Goal: Task Accomplishment & Management: Complete application form

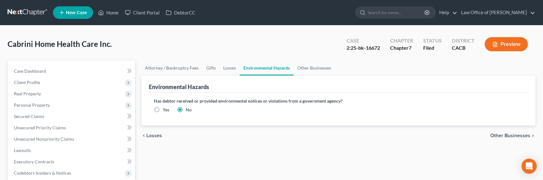
click at [26, 11] on link at bounding box center [28, 12] width 40 height 11
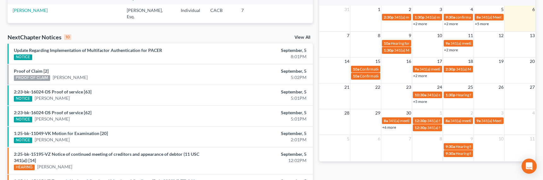
scroll to position [199, 0]
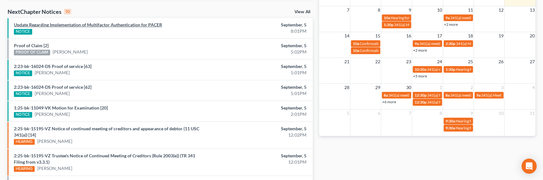
click at [81, 25] on link "Update Regarding Implementation of Multifactor Authentication for PACER" at bounding box center [88, 24] width 148 height 5
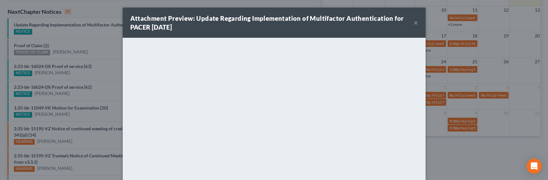
click at [454, 112] on div "Attachment Preview: Update Regarding Implementation of Multifactor Authenticati…" at bounding box center [274, 90] width 548 height 180
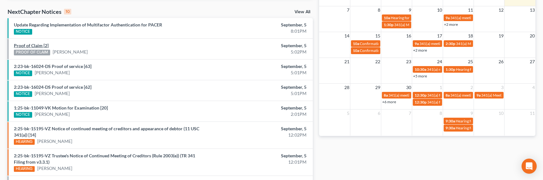
click at [35, 46] on link "Proof of Claim [2]" at bounding box center [31, 45] width 35 height 5
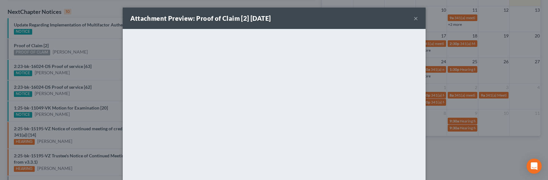
click at [414, 18] on button "×" at bounding box center [416, 19] width 4 height 8
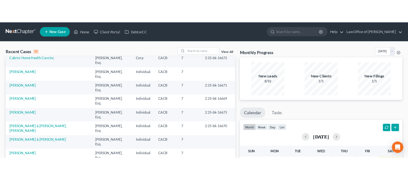
scroll to position [0, 0]
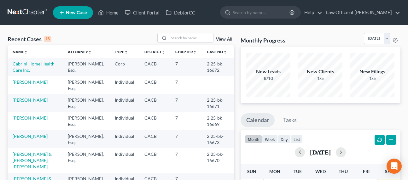
click at [68, 13] on span "New Case" at bounding box center [76, 12] width 21 height 5
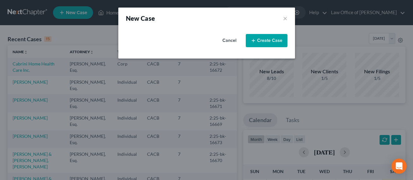
select select "7"
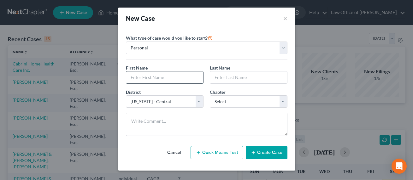
click at [164, 75] on input "text" at bounding box center [164, 78] width 77 height 12
type input "Sophia"
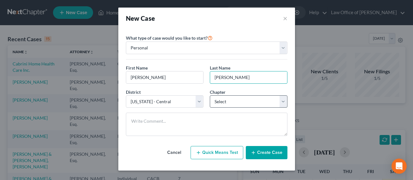
type input "Limon"
click at [244, 102] on select "Select 7 11 12 13" at bounding box center [249, 102] width 78 height 13
select select "0"
click at [210, 96] on select "Select 7 11 12 13" at bounding box center [249, 102] width 78 height 13
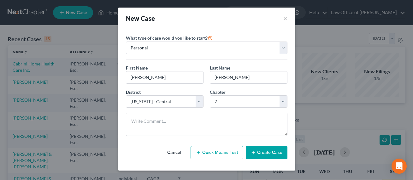
click at [267, 153] on button "Create Case" at bounding box center [267, 152] width 42 height 13
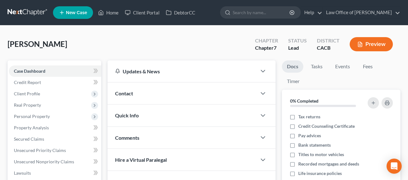
click at [175, 87] on div "Contact" at bounding box center [183, 94] width 150 height 22
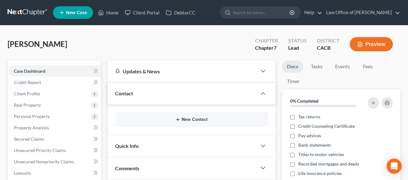
click at [188, 121] on button "New Contact" at bounding box center [191, 119] width 143 height 5
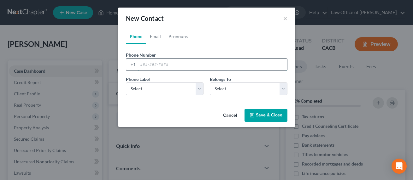
click at [155, 62] on input "tel" at bounding box center [212, 65] width 149 height 12
type input "747-272-2232"
click at [165, 93] on select "Select Mobile Home Work Other" at bounding box center [165, 89] width 78 height 13
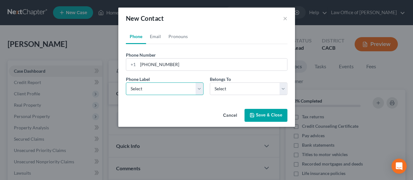
select select "0"
click at [126, 83] on select "Select Mobile Home Work Other" at bounding box center [165, 89] width 78 height 13
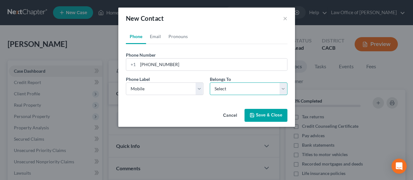
click at [232, 91] on select "Select Client Other" at bounding box center [249, 89] width 78 height 13
select select "0"
click at [210, 83] on select "Select Client Other" at bounding box center [249, 89] width 78 height 13
select select "0"
click at [153, 38] on link "Email" at bounding box center [155, 36] width 19 height 15
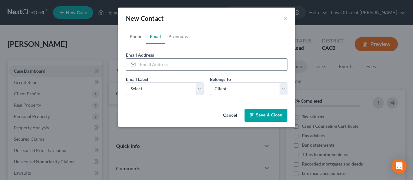
click at [187, 64] on input "email" at bounding box center [212, 65] width 149 height 12
paste input "sophia.l.limon123@gmail.com"
type input "sophia.l.limon123@gmail.com"
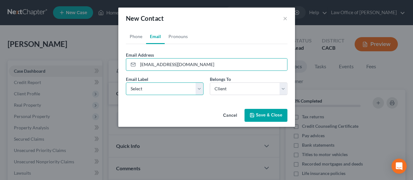
click at [166, 87] on select "Select Home Work Other" at bounding box center [165, 89] width 78 height 13
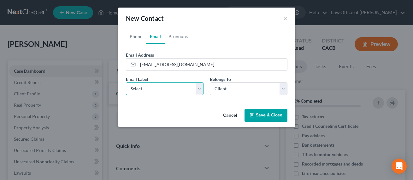
select select "0"
click at [126, 83] on select "Select Home Work Other" at bounding box center [165, 89] width 78 height 13
click at [254, 115] on icon "button" at bounding box center [252, 115] width 5 height 5
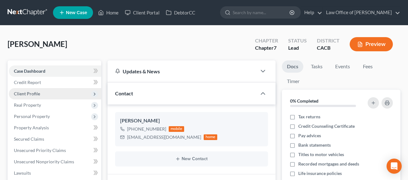
click at [30, 93] on span "Client Profile" at bounding box center [27, 93] width 26 height 5
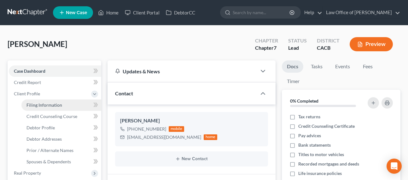
click at [37, 104] on span "Filing Information" at bounding box center [45, 105] width 36 height 5
select select "1"
select select "0"
select select "7"
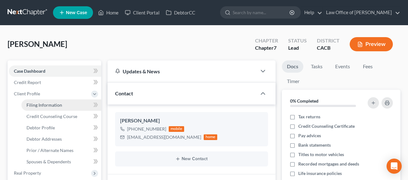
select select "4"
select select "0"
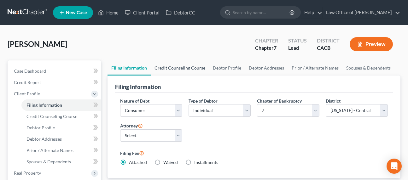
click at [174, 66] on link "Credit Counseling Course" at bounding box center [180, 68] width 58 height 15
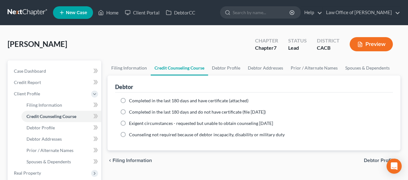
click at [157, 99] on span "Completed in the last 180 days and have certificate (attached)" at bounding box center [189, 100] width 120 height 5
click at [136, 99] on input "Completed in the last 180 days and have certificate (attached)" at bounding box center [134, 100] width 4 height 4
radio input "true"
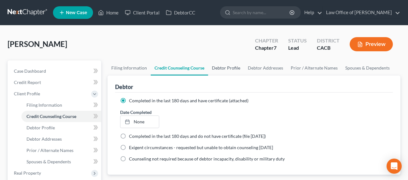
click at [217, 68] on link "Debtor Profile" at bounding box center [226, 68] width 36 height 15
select select "0"
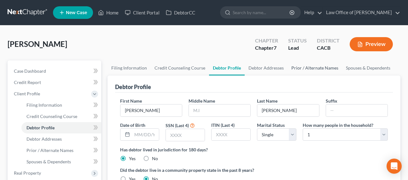
click at [309, 67] on link "Prior / Alternate Names" at bounding box center [315, 68] width 55 height 15
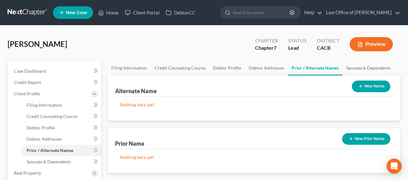
click at [367, 88] on button "New Name" at bounding box center [371, 87] width 38 height 12
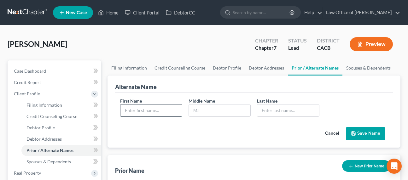
click at [158, 108] on input "text" at bounding box center [152, 111] width 62 height 12
type input "Sophia Litzy"
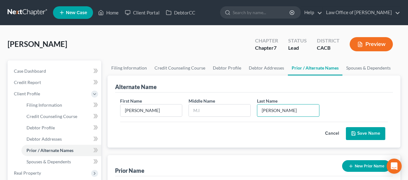
type input "Limon Perez"
click at [243, 79] on div "Alternate Name" at bounding box center [254, 84] width 278 height 17
click at [363, 68] on link "Spouses & Dependents" at bounding box center [369, 68] width 52 height 15
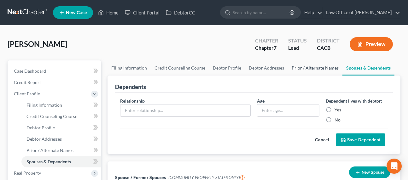
drag, startPoint x: 301, startPoint y: 68, endPoint x: 312, endPoint y: 68, distance: 11.7
click at [301, 68] on link "Prior / Alternate Names" at bounding box center [315, 68] width 55 height 15
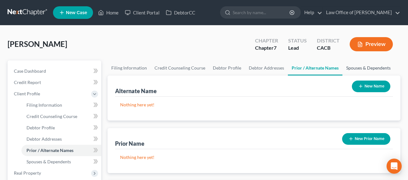
click at [361, 68] on link "Spouses & Dependents" at bounding box center [369, 68] width 52 height 15
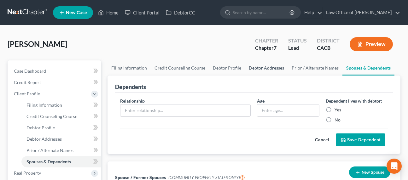
click at [255, 68] on link "Debtor Addresses" at bounding box center [266, 68] width 43 height 15
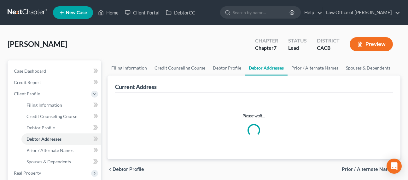
select select "0"
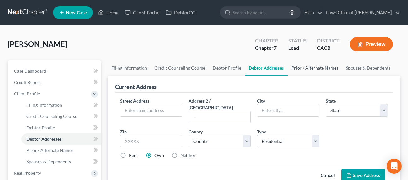
click at [295, 66] on link "Prior / Alternate Names" at bounding box center [315, 68] width 55 height 15
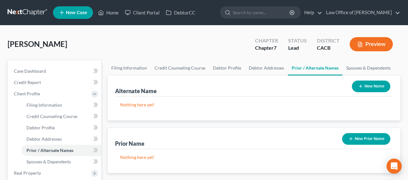
click at [335, 90] on div "Alternate Name New Name" at bounding box center [254, 86] width 278 height 21
drag, startPoint x: 321, startPoint y: 89, endPoint x: 260, endPoint y: 78, distance: 61.6
click at [321, 88] on div "Alternate Name New Name" at bounding box center [254, 86] width 278 height 21
click at [255, 69] on link "Debtor Addresses" at bounding box center [266, 68] width 43 height 15
select select "0"
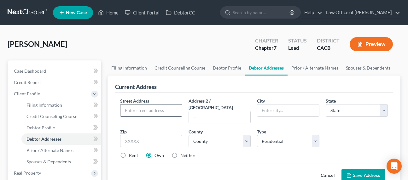
click at [132, 111] on input "text" at bounding box center [152, 111] width 62 height 12
type input "9521 Laurel Canyon Blvd. #6"
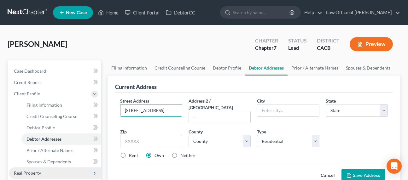
scroll to position [0, 0]
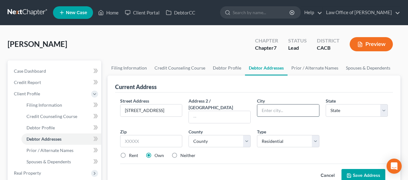
click at [284, 110] on input "text" at bounding box center [288, 111] width 62 height 12
type input "91331"
type input "Pacoima"
select select "4"
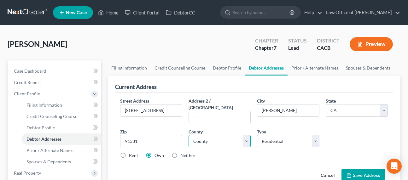
click at [229, 135] on select "County Alameda County Alpine County Amador County Butte County Calaveras County…" at bounding box center [220, 141] width 62 height 13
select select "18"
click at [189, 135] on select "County Alameda County Alpine County Amador County Butte County Calaveras County…" at bounding box center [220, 141] width 62 height 13
click at [378, 69] on link "Spouses & Dependents" at bounding box center [368, 68] width 52 height 15
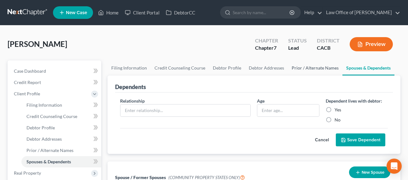
click at [302, 70] on link "Prior / Alternate Names" at bounding box center [315, 68] width 55 height 15
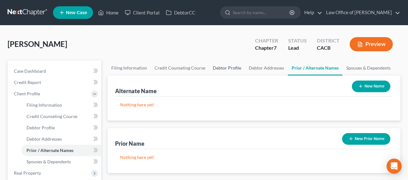
click at [232, 68] on link "Debtor Profile" at bounding box center [227, 68] width 36 height 15
select select "0"
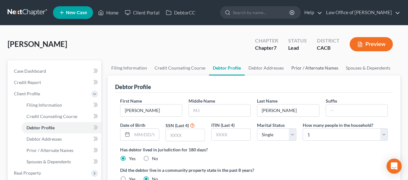
click at [320, 69] on link "Prior / Alternate Names" at bounding box center [315, 68] width 55 height 15
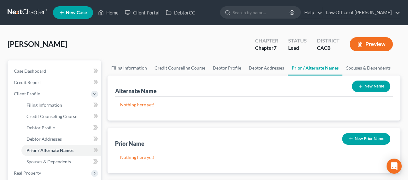
click at [367, 84] on button "New Name" at bounding box center [371, 87] width 38 height 12
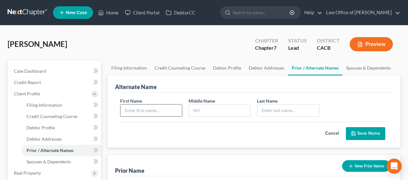
click at [151, 113] on input "text" at bounding box center [152, 111] width 62 height 12
type input "Sophia Litzy"
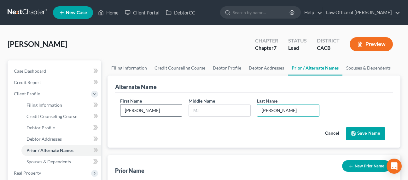
type input "Limon Perez"
click at [361, 130] on button "Save Name" at bounding box center [365, 133] width 39 height 13
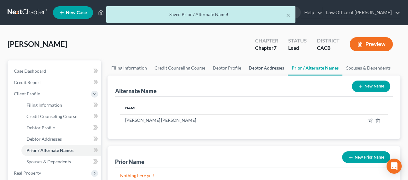
click at [268, 70] on link "Debtor Addresses" at bounding box center [266, 68] width 43 height 15
select select "0"
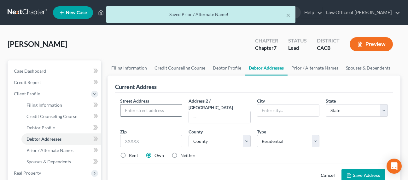
click at [148, 110] on input "text" at bounding box center [152, 111] width 62 height 12
click at [322, 67] on link "Prior / Alternate Names" at bounding box center [315, 68] width 55 height 15
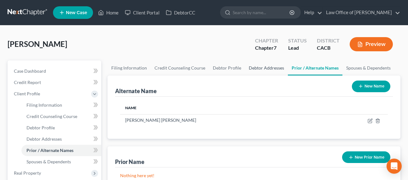
click at [251, 68] on link "Debtor Addresses" at bounding box center [266, 68] width 43 height 15
select select "0"
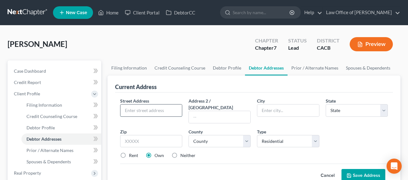
click at [144, 110] on input "text" at bounding box center [152, 111] width 62 height 12
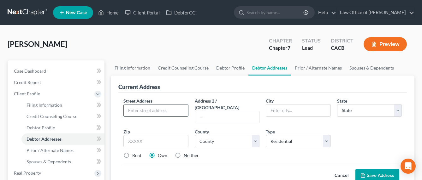
click at [160, 110] on input "text" at bounding box center [156, 111] width 64 height 12
click at [198, 113] on input "text" at bounding box center [227, 117] width 64 height 12
click at [158, 110] on input "text" at bounding box center [156, 111] width 64 height 12
click at [276, 113] on input "text" at bounding box center [298, 111] width 64 height 12
click at [178, 110] on input "text" at bounding box center [156, 111] width 64 height 12
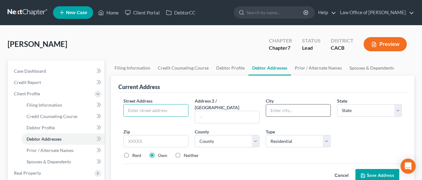
click at [275, 112] on input "text" at bounding box center [298, 111] width 64 height 12
click at [186, 111] on input "text" at bounding box center [156, 111] width 64 height 12
type input "9521 Laurel Canyon Blvd. #6"
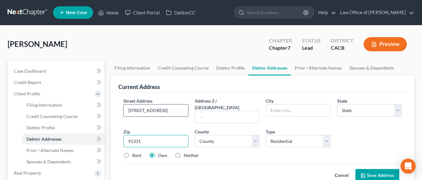
type input "91331"
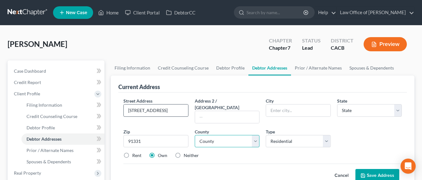
type input "Pacoima"
select select "4"
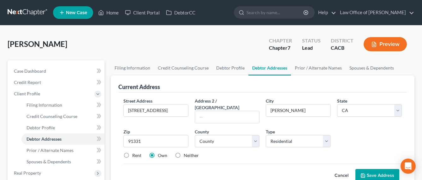
click at [220, 142] on div "Street Address * 9521 Laurel Canyon Blvd. #6 Address 2 / PO Box City * Pacoima …" at bounding box center [262, 131] width 285 height 67
click at [219, 139] on select "County Alameda County Alpine County Amador County Butte County Calaveras County…" at bounding box center [227, 141] width 65 height 13
select select "18"
click at [195, 135] on select "County Alameda County Alpine County Amador County Butte County Calaveras County…" at bounding box center [227, 141] width 65 height 13
click at [374, 169] on button "Save Address" at bounding box center [377, 175] width 44 height 13
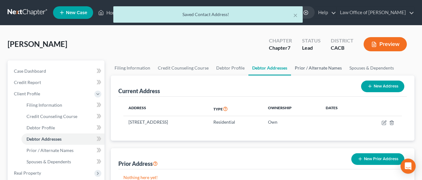
click at [311, 69] on link "Prior / Alternate Names" at bounding box center [318, 68] width 55 height 15
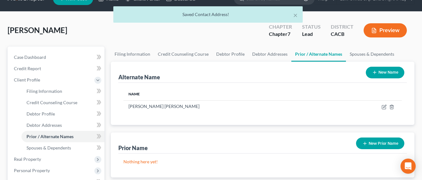
scroll to position [78, 0]
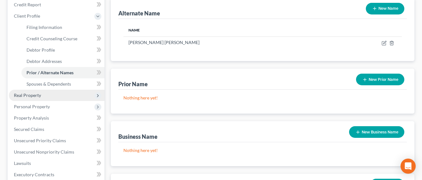
click at [24, 94] on span "Real Property" at bounding box center [27, 95] width 27 height 5
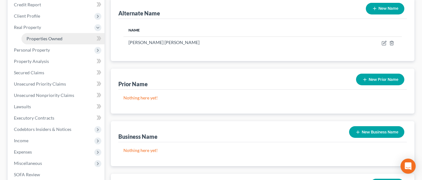
click at [44, 38] on span "Properties Owned" at bounding box center [45, 38] width 36 height 5
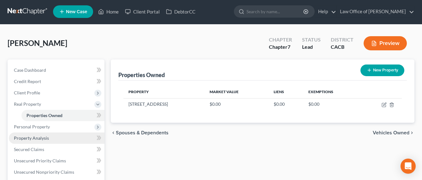
scroll to position [1, 0]
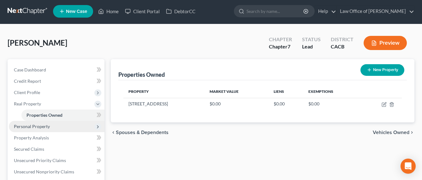
click at [30, 127] on span "Personal Property" at bounding box center [32, 126] width 36 height 5
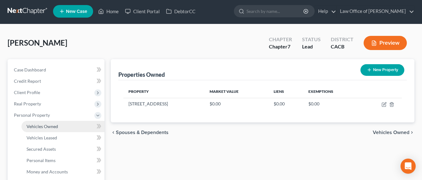
click at [46, 126] on span "Vehicles Owned" at bounding box center [43, 126] width 32 height 5
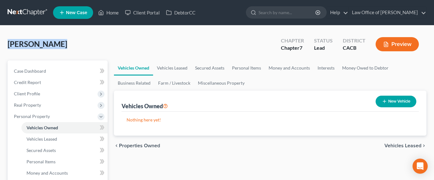
drag, startPoint x: 55, startPoint y: 45, endPoint x: 5, endPoint y: 44, distance: 49.8
click at [34, 45] on span "[PERSON_NAME]" at bounding box center [38, 43] width 60 height 9
click at [166, 68] on link "Vehicles Leased" at bounding box center [172, 68] width 38 height 15
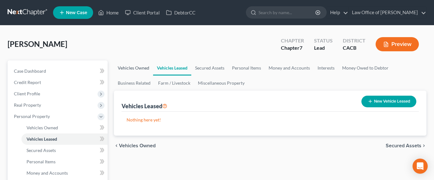
click at [127, 68] on link "Vehicles Owned" at bounding box center [133, 68] width 39 height 15
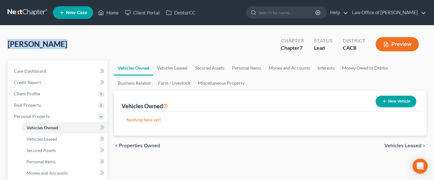
drag, startPoint x: 55, startPoint y: 45, endPoint x: 5, endPoint y: 44, distance: 49.2
click at [53, 49] on div "Limon, Sophia Upgraded Chapter Chapter 7 Status Lead District CACB Preview" at bounding box center [217, 46] width 419 height 27
drag, startPoint x: 55, startPoint y: 44, endPoint x: 8, endPoint y: 44, distance: 46.7
click at [8, 44] on div "Limon, Sophia Upgraded Chapter Chapter 7 Status Lead District CACB Preview" at bounding box center [217, 46] width 419 height 27
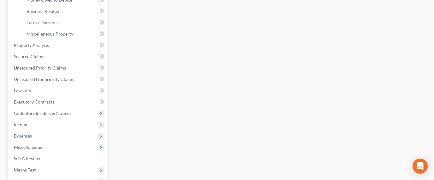
scroll to position [200, 0]
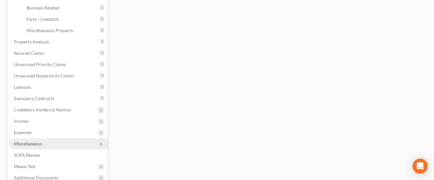
click at [29, 144] on span "Miscellaneous" at bounding box center [28, 143] width 28 height 5
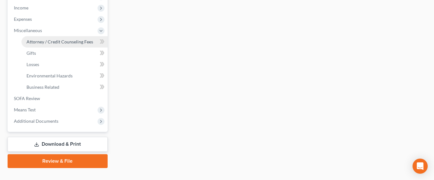
click at [40, 40] on span "Attorney / Credit Counseling Fees" at bounding box center [60, 41] width 67 height 5
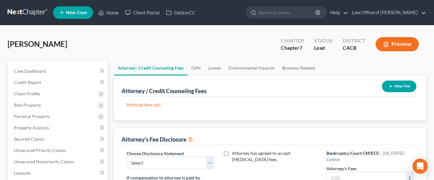
click at [406, 84] on button "New Fee" at bounding box center [399, 87] width 34 height 12
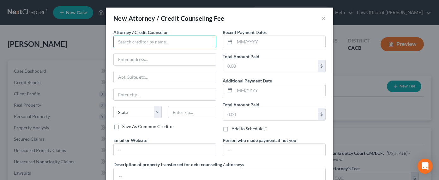
click at [182, 44] on input "text" at bounding box center [164, 42] width 103 height 13
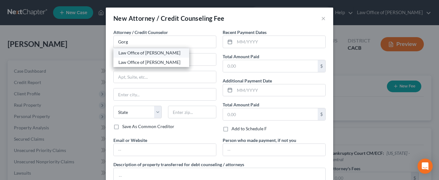
click at [151, 51] on div "Law Office of [PERSON_NAME]" at bounding box center [151, 53] width 66 height 6
type input "Law Office of [PERSON_NAME]"
type input "516 Burchett St., Suite 200"
type input "Glendale"
select select "4"
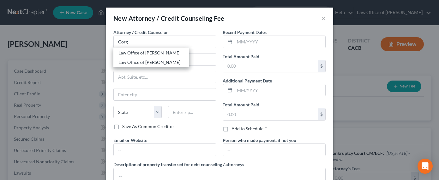
type input "91203"
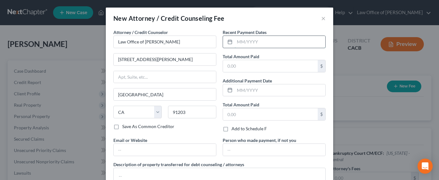
click at [256, 36] on input "text" at bounding box center [279, 42] width 91 height 12
type input "09/2025"
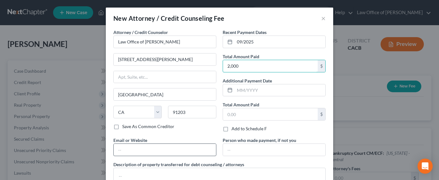
type input "2,000"
click at [152, 152] on input "text" at bounding box center [165, 150] width 102 height 12
type input "D"
type input "GorginianLaw.com"
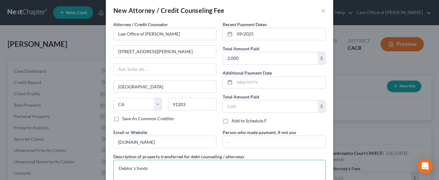
scroll to position [50, 0]
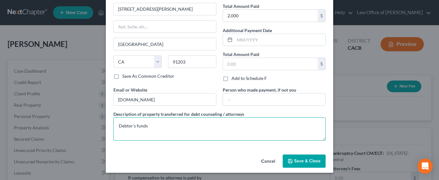
type textarea "Debtor's funds"
click at [315, 160] on span "Save & Close" at bounding box center [307, 161] width 27 height 5
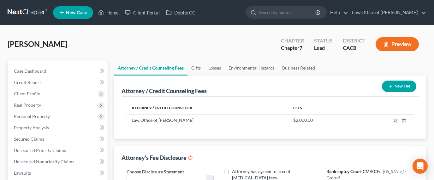
click at [400, 88] on button "New Fee" at bounding box center [399, 87] width 34 height 12
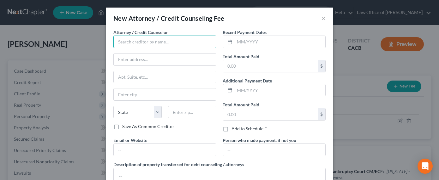
click at [140, 38] on input "text" at bounding box center [164, 42] width 103 height 13
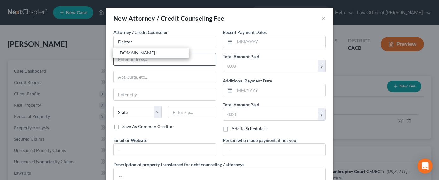
drag, startPoint x: 136, startPoint y: 52, endPoint x: 140, endPoint y: 53, distance: 4.4
click at [137, 51] on div "DebtorCC.org" at bounding box center [151, 53] width 66 height 6
type input "DebtorCC.org"
type input "Online Course"
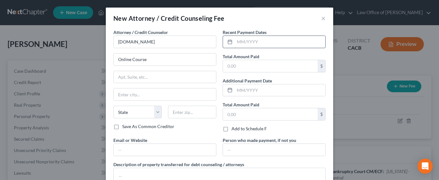
click at [253, 39] on input "text" at bounding box center [279, 42] width 91 height 12
type input "09/2025"
type input "19.95"
type input "DebtorCC.org"
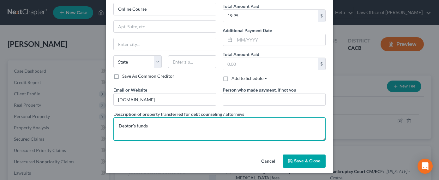
type textarea "Debtor's funds"
click at [312, 162] on span "Save & Close" at bounding box center [307, 161] width 27 height 5
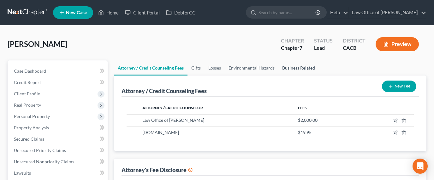
click at [303, 69] on link "Business Related" at bounding box center [298, 68] width 40 height 15
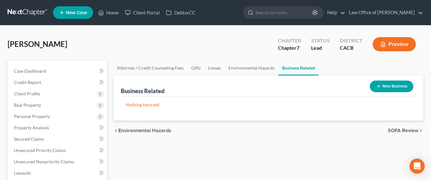
click at [19, 14] on link at bounding box center [28, 12] width 40 height 11
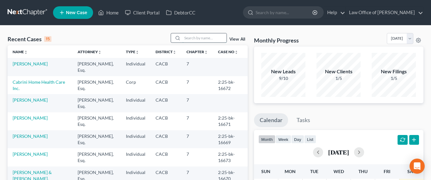
click at [192, 35] on input "search" at bounding box center [204, 37] width 44 height 9
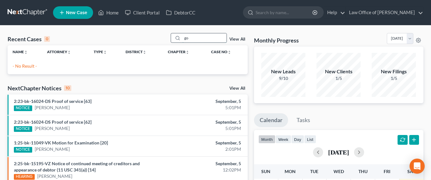
type input "g"
type input "goor"
click at [80, 15] on span "New Case" at bounding box center [76, 12] width 21 height 5
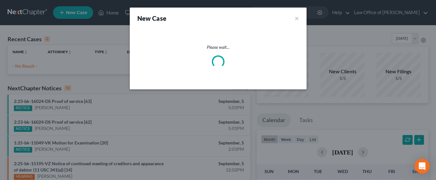
select select "7"
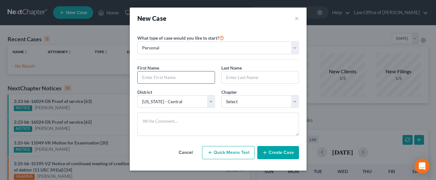
click at [158, 80] on input "text" at bounding box center [176, 78] width 77 height 12
type input "Goorgen"
type input "Mirzakhanian"
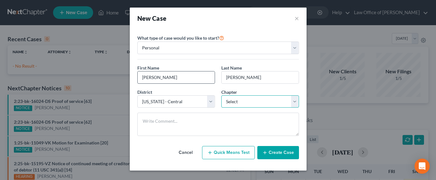
select select "0"
click at [221, 96] on select "Select 7 11 12 13" at bounding box center [260, 102] width 78 height 13
click at [283, 153] on button "Create Case" at bounding box center [278, 152] width 42 height 13
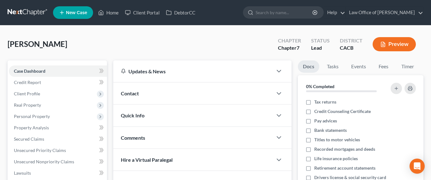
click at [158, 93] on div "Contact" at bounding box center [192, 94] width 159 height 22
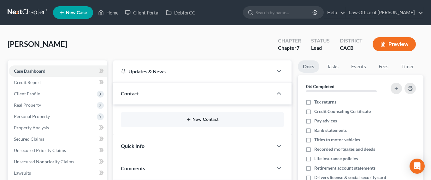
click at [205, 119] on button "New Contact" at bounding box center [202, 119] width 153 height 5
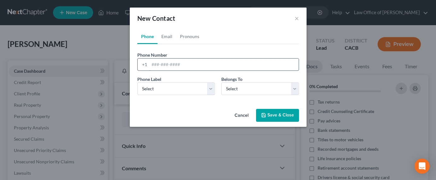
click at [172, 64] on input "tel" at bounding box center [223, 65] width 149 height 12
type input "818-389-4547"
click at [169, 86] on select "Select Mobile Home Work Other" at bounding box center [176, 89] width 78 height 13
select select "0"
click at [137, 83] on select "Select Mobile Home Work Other" at bounding box center [176, 89] width 78 height 13
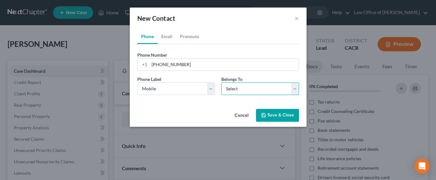
click at [234, 91] on select "Select Client Other" at bounding box center [260, 89] width 78 height 13
select select "0"
click at [221, 83] on select "Select Client Other" at bounding box center [260, 89] width 78 height 13
select select "0"
click at [163, 37] on link "Email" at bounding box center [166, 36] width 19 height 15
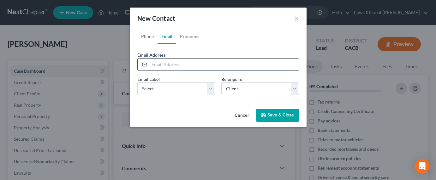
click at [208, 65] on input "email" at bounding box center [223, 65] width 149 height 12
paste input "armenoohi@gmail.com"
type input "armenoohi@gmail.com"
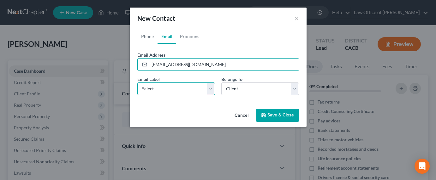
click at [174, 93] on select "Select Home Work Other" at bounding box center [176, 89] width 78 height 13
select select "0"
click at [137, 83] on select "Select Home Work Other" at bounding box center [176, 89] width 78 height 13
click at [277, 117] on button "Save & Close" at bounding box center [277, 115] width 43 height 13
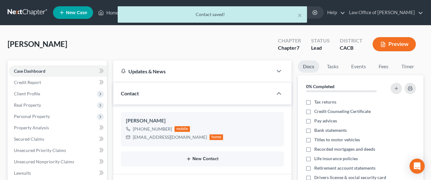
click at [209, 158] on button "New Contact" at bounding box center [202, 159] width 153 height 5
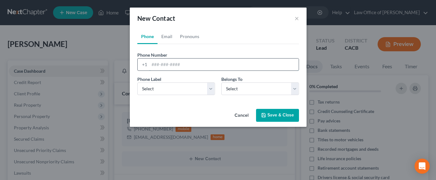
click at [169, 63] on input "tel" at bounding box center [223, 65] width 149 height 12
type input "818-389-4547"
click at [166, 88] on select "Select Mobile Home Work Other" at bounding box center [176, 89] width 78 height 13
select select "0"
click at [137, 83] on select "Select Mobile Home Work Other" at bounding box center [176, 89] width 78 height 13
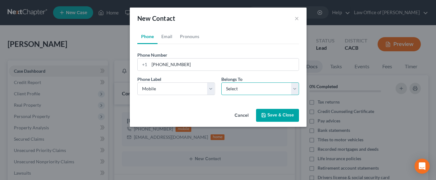
click at [243, 91] on select "Select Client Other" at bounding box center [260, 89] width 78 height 13
select select "1"
click at [221, 83] on select "Select Client Other" at bounding box center [260, 89] width 78 height 13
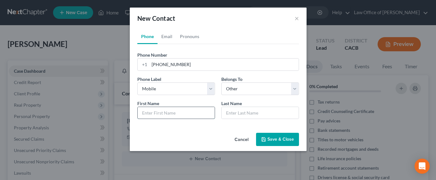
click at [165, 112] on input "text" at bounding box center [176, 113] width 77 height 12
type input "Armenouhi"
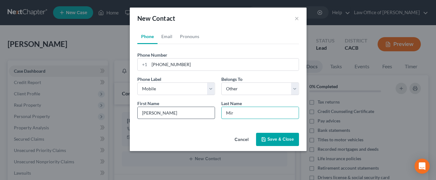
type input "Mirzakhanian"
click at [275, 138] on button "Save & Close" at bounding box center [277, 139] width 43 height 13
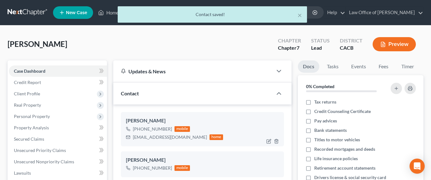
scroll to position [57, 0]
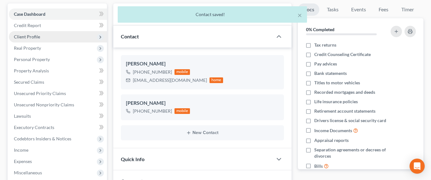
click at [29, 36] on span "Client Profile" at bounding box center [27, 36] width 26 height 5
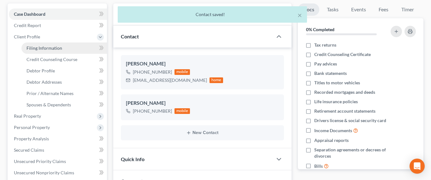
click at [47, 50] on span "Filing Information" at bounding box center [45, 47] width 36 height 5
select select "1"
select select "0"
select select "7"
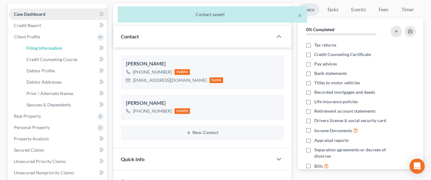
select select "0"
select select "4"
select select "0"
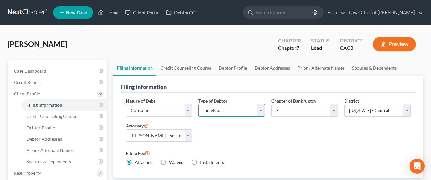
click at [226, 115] on select "Select Individual Joint" at bounding box center [231, 110] width 67 height 13
select select "1"
click at [198, 117] on select "Select Individual Joint" at bounding box center [231, 110] width 67 height 13
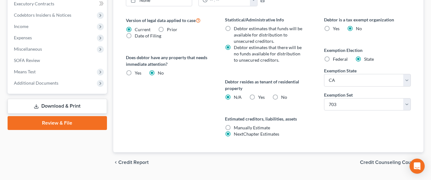
scroll to position [277, 0]
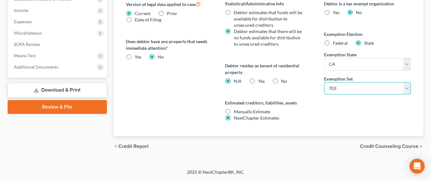
click at [341, 82] on select "Select 703 704" at bounding box center [367, 88] width 86 height 13
select select "1"
click at [324, 82] on select "Select 703 704" at bounding box center [367, 88] width 86 height 13
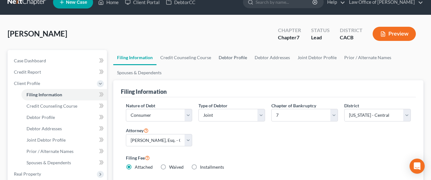
scroll to position [0, 0]
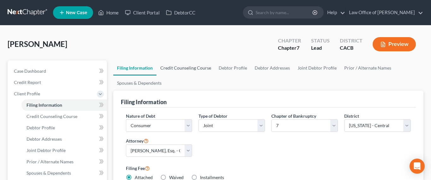
click at [183, 68] on link "Credit Counseling Course" at bounding box center [185, 68] width 58 height 15
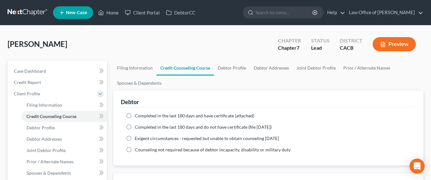
click at [149, 113] on span "Completed in the last 180 days and have certificate (attached)" at bounding box center [195, 115] width 120 height 5
click at [141, 113] on input "Completed in the last 180 days and have certificate (attached)" at bounding box center [139, 115] width 4 height 4
radio input "true"
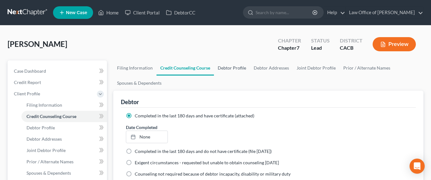
click at [231, 69] on link "Debtor Profile" at bounding box center [232, 68] width 36 height 15
select select "1"
select select "0"
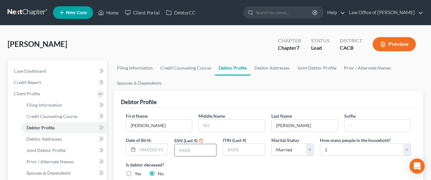
click at [185, 149] on input "text" at bounding box center [195, 150] width 42 height 12
type input "1048"
click at [153, 152] on input "text" at bounding box center [153, 150] width 30 height 12
type input "06/21/1967"
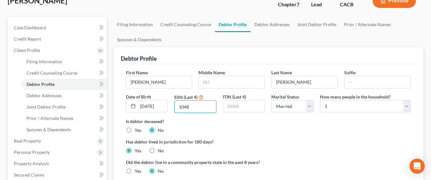
scroll to position [64, 0]
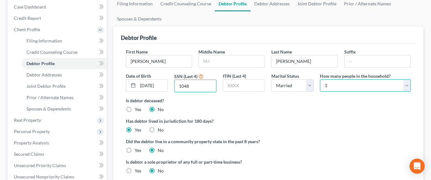
click at [348, 87] on select "Select 1 2 3 4 5 6 7 8 9 10 11 12 13 14 15 16 17 18 19 20" at bounding box center [365, 86] width 91 height 13
select select "2"
click at [320, 80] on select "Select 1 2 3 4 5 6 7 8 9 10 11 12 13 14 15 16 17 18 19 20" at bounding box center [365, 86] width 91 height 13
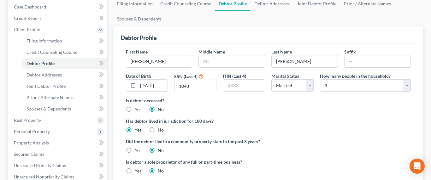
drag, startPoint x: 125, startPoint y: 151, endPoint x: 128, endPoint y: 150, distance: 4.0
click at [135, 150] on label "Yes" at bounding box center [138, 151] width 7 height 6
click at [135, 152] on label "Yes" at bounding box center [138, 151] width 7 height 6
click at [137, 152] on input "Yes" at bounding box center [139, 150] width 4 height 4
radio input "true"
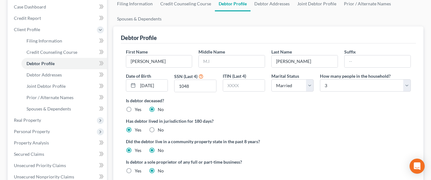
radio input "false"
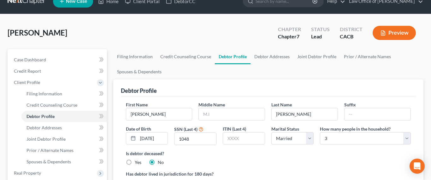
scroll to position [0, 0]
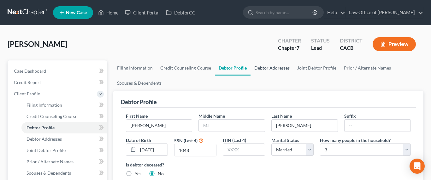
click at [254, 67] on link "Debtor Addresses" at bounding box center [271, 68] width 43 height 15
select select "0"
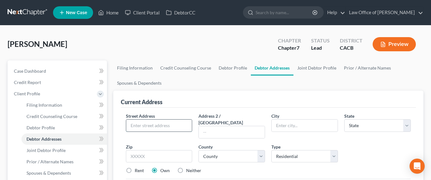
click at [167, 124] on input "text" at bounding box center [159, 126] width 66 height 12
type input "1217 Allen Avenue"
type input "91201"
type input "Glendale"
select select "4"
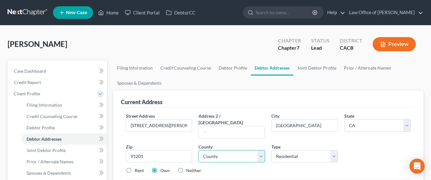
click at [237, 150] on select "County" at bounding box center [231, 156] width 67 height 13
select select "18"
click at [198, 150] on select "County Alameda County Alpine County Amador County Butte County Calaveras County…" at bounding box center [231, 156] width 67 height 13
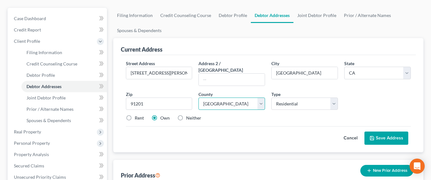
scroll to position [64, 0]
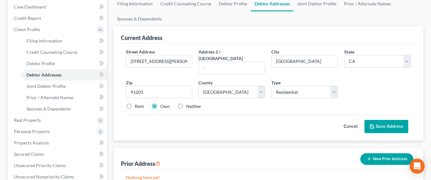
click at [374, 124] on icon at bounding box center [371, 126] width 5 height 5
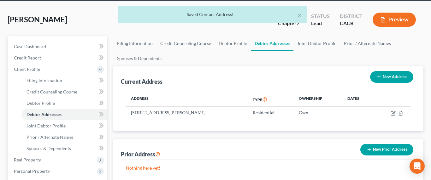
scroll to position [0, 0]
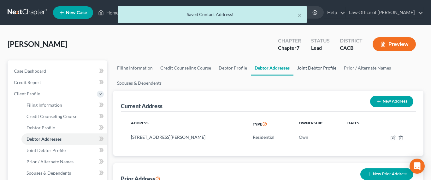
click at [318, 71] on link "Joint Debtor Profile" at bounding box center [316, 68] width 47 height 15
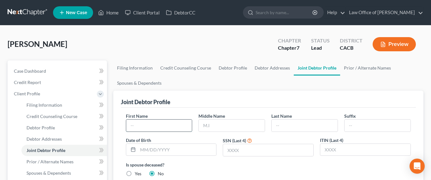
click at [162, 127] on input "text" at bounding box center [159, 126] width 66 height 12
type input "Armenoohi"
type input "Zakaria"
type input "12/02/1965"
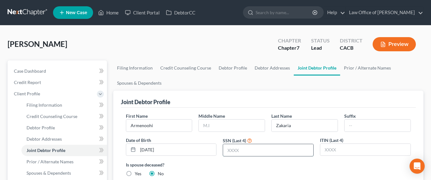
click at [255, 149] on input "text" at bounding box center [268, 150] width 90 height 12
type input "1040"
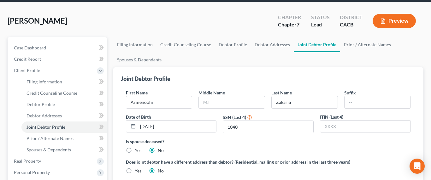
scroll to position [28, 0]
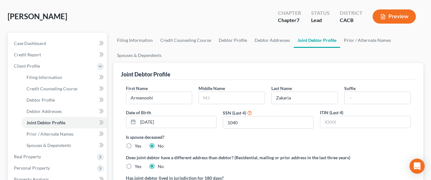
click at [135, 168] on label "Yes" at bounding box center [138, 167] width 7 height 6
click at [137, 168] on input "Yes" at bounding box center [139, 166] width 4 height 4
radio input "true"
click at [158, 167] on label "No" at bounding box center [161, 167] width 6 height 6
click at [160, 167] on input "No" at bounding box center [162, 166] width 4 height 4
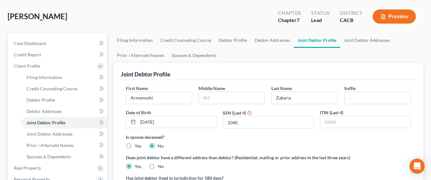
radio input "true"
radio input "false"
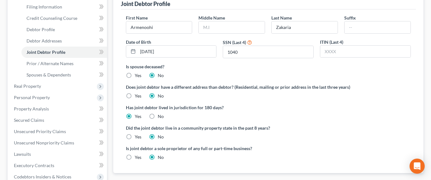
scroll to position [99, 0]
click at [135, 137] on label "Yes" at bounding box center [138, 137] width 7 height 6
click at [137, 137] on input "Yes" at bounding box center [139, 136] width 4 height 4
radio input "true"
radio input "false"
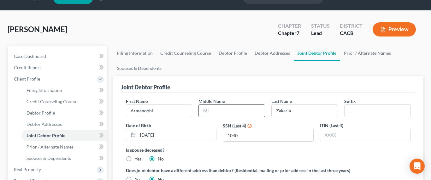
scroll to position [0, 0]
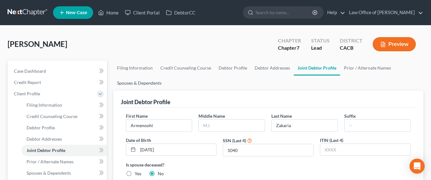
click at [156, 85] on link "Spouses & Dependents" at bounding box center [139, 83] width 52 height 15
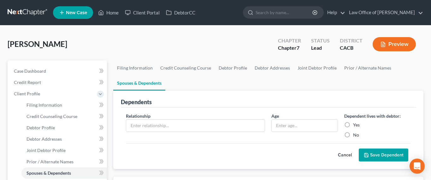
click at [231, 83] on ul "Filing Information Credit Counseling Course Debtor Profile Debtor Addresses Joi…" at bounding box center [268, 76] width 310 height 30
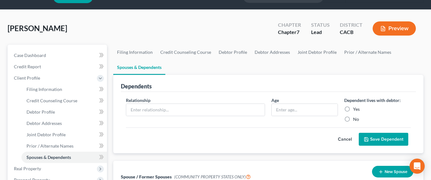
scroll to position [64, 0]
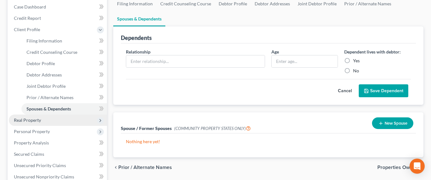
click at [27, 123] on span "Real Property" at bounding box center [58, 120] width 98 height 11
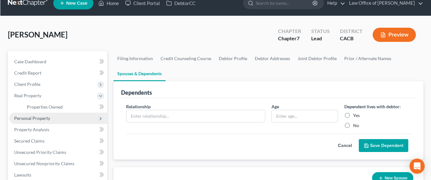
scroll to position [0, 0]
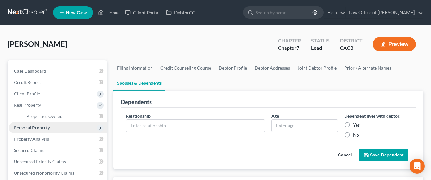
click at [40, 126] on span "Personal Property" at bounding box center [32, 127] width 36 height 5
click at [43, 127] on span "Vehicles Owned" at bounding box center [43, 127] width 32 height 5
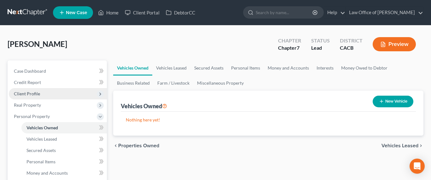
click at [30, 94] on span "Client Profile" at bounding box center [27, 93] width 26 height 5
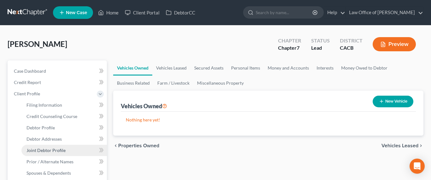
click at [47, 152] on span "Joint Debtor Profile" at bounding box center [46, 150] width 39 height 5
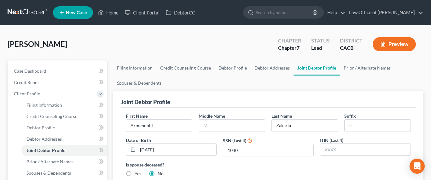
click at [36, 10] on link at bounding box center [28, 12] width 40 height 11
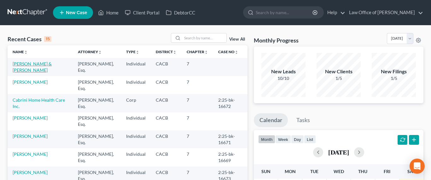
click at [37, 63] on link "[PERSON_NAME] & [PERSON_NAME]" at bounding box center [32, 67] width 39 height 12
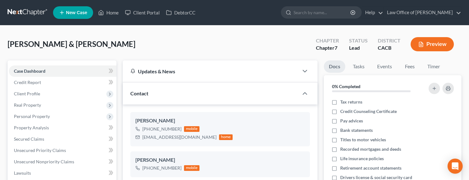
scroll to position [10, 0]
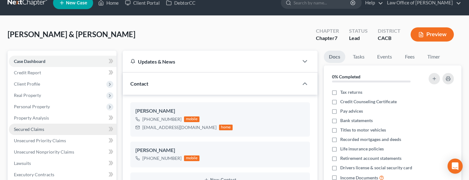
click at [29, 129] on span "Secured Claims" at bounding box center [29, 129] width 30 height 5
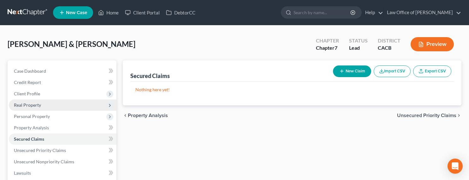
click at [34, 106] on span "Real Property" at bounding box center [27, 105] width 27 height 5
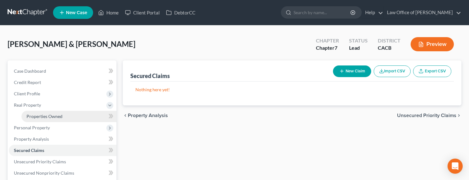
click at [37, 115] on span "Properties Owned" at bounding box center [45, 116] width 36 height 5
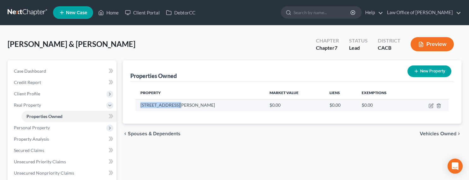
drag, startPoint x: 180, startPoint y: 106, endPoint x: 139, endPoint y: 102, distance: 40.2
click at [139, 102] on td "[STREET_ADDRESS][PERSON_NAME]" at bounding box center [199, 105] width 129 height 12
copy td "[STREET_ADDRESS][PERSON_NAME]"
click at [430, 106] on icon "button" at bounding box center [431, 105] width 3 height 3
select select "4"
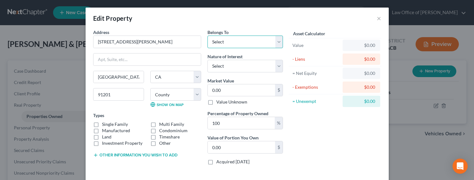
click at [231, 40] on select "Select Debtor 1 Only Debtor 2 Only Debtor 1 And Debtor 2 Only At Least One Of T…" at bounding box center [244, 42] width 75 height 13
select select "4"
click at [207, 36] on select "Select Debtor 1 Only Debtor 2 Only Debtor 1 And Debtor 2 Only At Least One Of T…" at bounding box center [244, 42] width 75 height 13
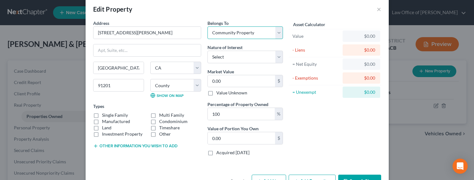
scroll to position [14, 0]
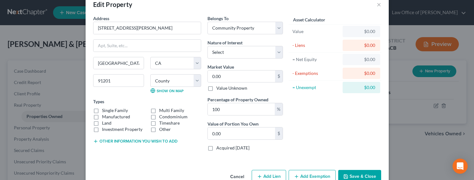
click at [98, 111] on div "Single Family" at bounding box center [118, 111] width 51 height 6
click at [108, 112] on label "Single Family" at bounding box center [115, 111] width 26 height 6
click at [108, 112] on input "Single Family" at bounding box center [106, 110] width 4 height 4
checkbox input "true"
click at [111, 142] on button "Other information you wish to add" at bounding box center [135, 141] width 84 height 5
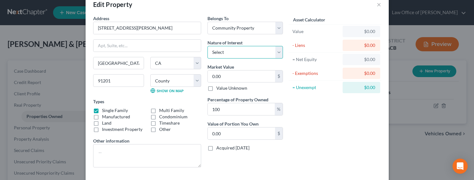
click at [224, 50] on select "Select Fee Simple Joint Tenant Life Estate Equitable Interest Future Interest T…" at bounding box center [244, 52] width 75 height 13
select select "1"
click at [207, 46] on select "Select Fee Simple Joint Tenant Life Estate Equitable Interest Future Interest T…" at bounding box center [244, 52] width 75 height 13
click at [221, 79] on input "0.00" at bounding box center [241, 77] width 67 height 12
type input "1"
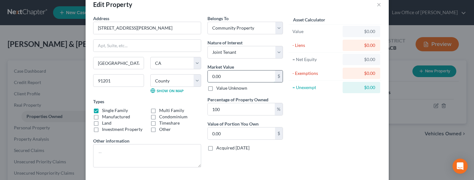
type input "1.00"
type input "115"
type input "115.00"
type input "1155"
type input "1,155.00"
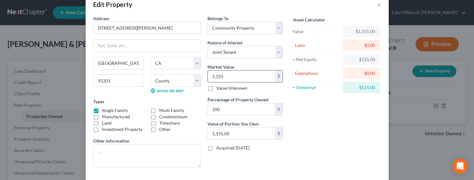
type input "1,15"
type input "115.00"
type input "11"
type input "11.00"
type input "1"
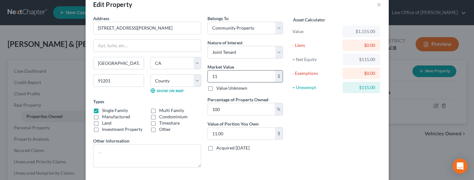
type input "1.00"
type input "15"
type input "15.00"
type input "150"
type input "150.00"
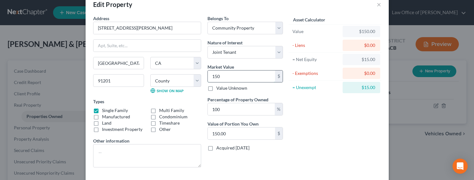
type input "1500"
type input "1,500.00"
type input "1,5000"
type input "15,000.00"
type input "15,0000"
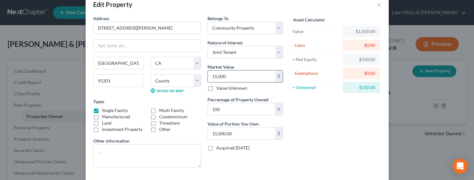
type input "150,000.00"
type input "150,0000"
type input "1,500,000.00"
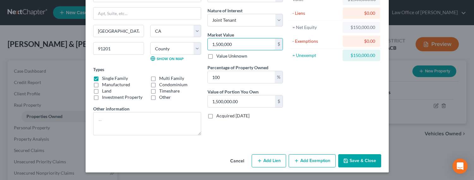
type input "1,500,000"
click at [264, 160] on button "Add Lien" at bounding box center [268, 161] width 34 height 13
select select "4"
select select "0"
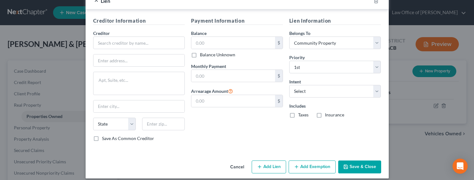
scroll to position [206, 0]
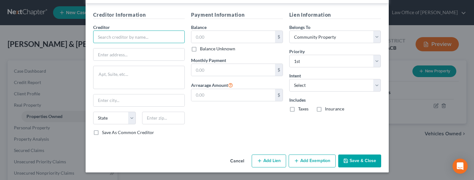
click at [139, 39] on input "text" at bounding box center [139, 37] width 92 height 13
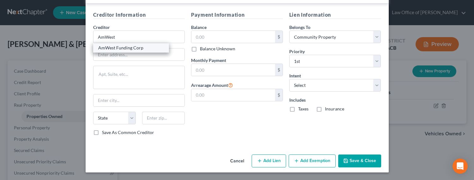
click at [133, 48] on div "AmWest Funding Corp" at bounding box center [131, 48] width 66 height 6
type input "AmWest Funding Corp"
type input "6 Point Dr. Suite 300"
type input "Brea"
select select "4"
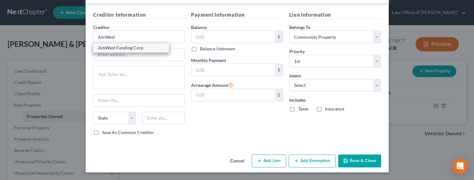
type input "92821"
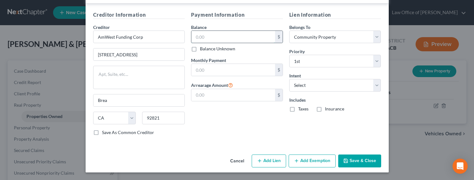
click at [202, 38] on input "text" at bounding box center [233, 37] width 84 height 12
type input "707,970"
type input "4,518"
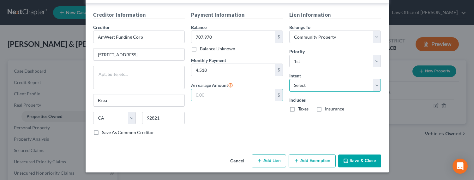
click at [307, 88] on select "Select Surrender Redeem Reaffirm Avoid Other" at bounding box center [335, 85] width 92 height 13
select select "2"
click at [289, 79] on select "Select Surrender Redeem Reaffirm Avoid Other" at bounding box center [335, 85] width 92 height 13
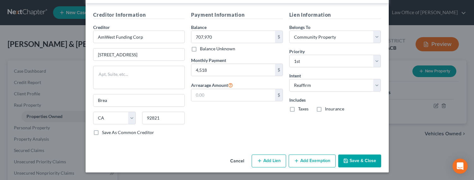
click at [303, 161] on button "Add Exemption" at bounding box center [311, 161] width 47 height 13
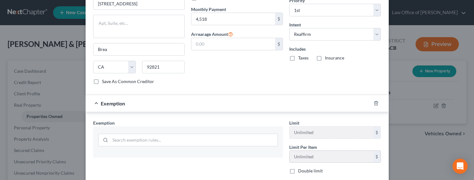
scroll to position [269, 0]
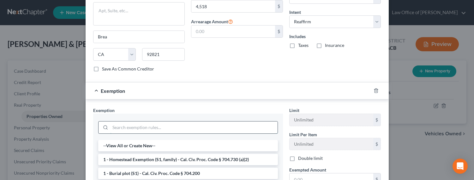
click at [154, 127] on input "search" at bounding box center [193, 128] width 167 height 12
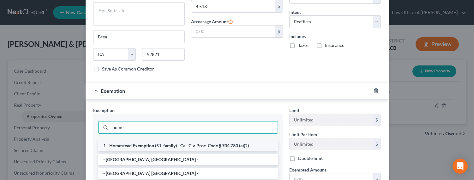
type input "home"
click at [157, 148] on li "1 - Homestead Exemption (S1, family) - Cal. Civ. Proc. Code § 704.730 (a)(2)" at bounding box center [188, 145] width 180 height 11
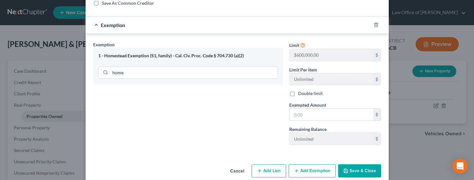
scroll to position [341, 0]
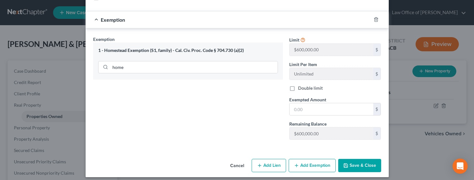
click at [323, 118] on div "Limit $600,000.00 $ Limit Per Item Unlimited $ Double limit Exempted Amount * $…" at bounding box center [335, 90] width 98 height 109
click at [327, 113] on input "text" at bounding box center [331, 109] width 84 height 12
type input "700,000"
drag, startPoint x: 266, startPoint y: 167, endPoint x: 270, endPoint y: 164, distance: 4.9
click at [265, 166] on button "Add Lien" at bounding box center [268, 165] width 34 height 13
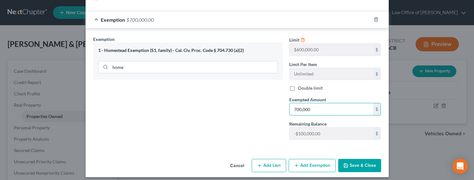
select select "4"
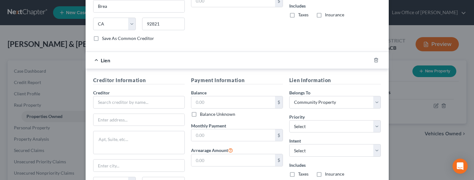
scroll to position [288, 0]
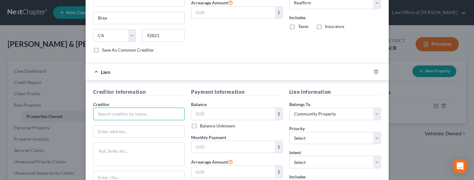
click at [113, 116] on input "text" at bounding box center [139, 114] width 92 height 13
type input "Allied Lending Group, Inc.."
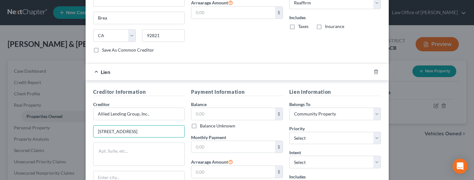
type input "3200 Foothill Blvd."
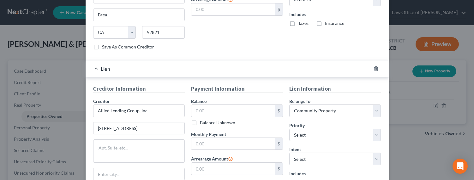
scroll to position [393, 0]
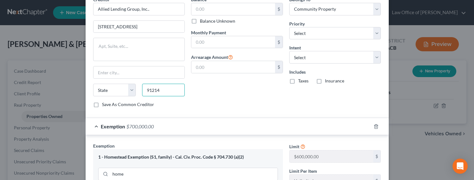
type input "91214"
type input "La Crescenta"
select select "4"
click at [211, 9] on input "text" at bounding box center [233, 9] width 84 height 12
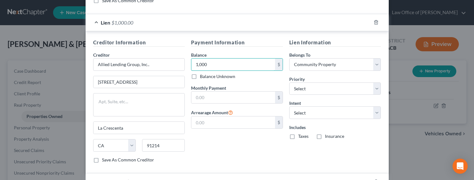
scroll to position [369, 0]
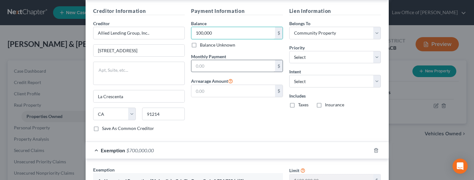
type input "100,000"
click at [203, 69] on input "text" at bounding box center [233, 66] width 84 height 12
click at [302, 80] on select "Select Surrender Redeem Reaffirm Avoid Other" at bounding box center [335, 81] width 92 height 13
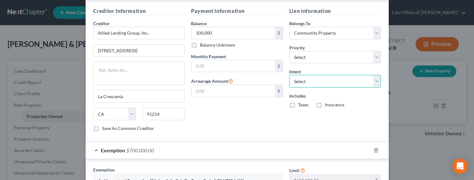
select select "2"
click at [289, 75] on select "Select Surrender Redeem Reaffirm Avoid Other" at bounding box center [335, 81] width 92 height 13
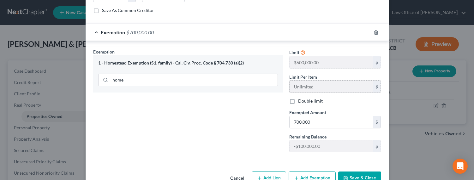
scroll to position [505, 0]
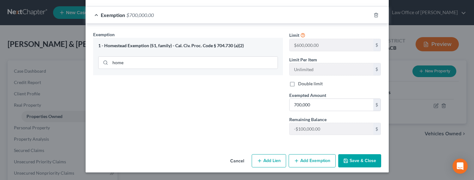
click at [359, 160] on button "Save & Close" at bounding box center [359, 161] width 43 height 13
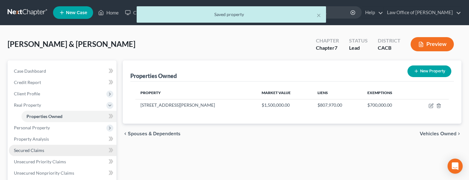
click at [39, 149] on span "Secured Claims" at bounding box center [29, 150] width 30 height 5
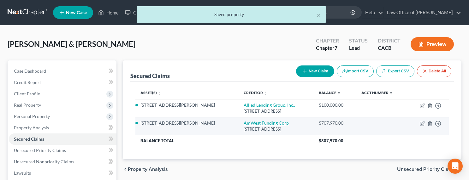
click at [244, 123] on link "AmWest Funding Corp" at bounding box center [266, 123] width 45 height 5
select select "4"
select select "2"
select select "4"
select select "0"
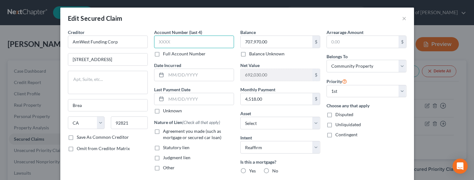
click at [178, 40] on input "text" at bounding box center [194, 42] width 80 height 13
type input "0621"
type input "06/07/2021"
type input "0"
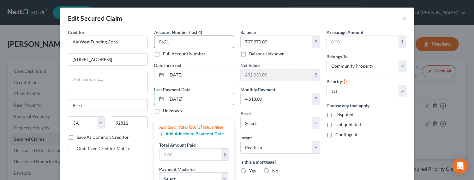
type input "08/25/2025"
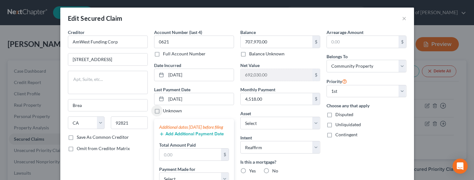
click at [187, 137] on button "Add Additional Payment Date" at bounding box center [191, 134] width 65 height 5
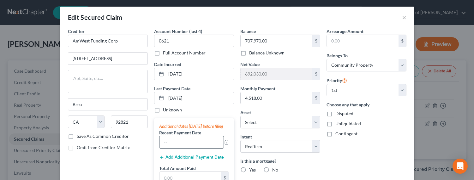
scroll to position [1, 0]
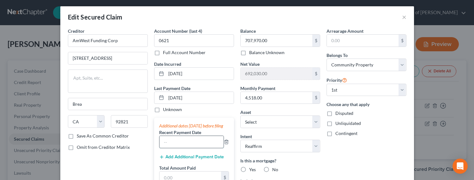
click at [170, 148] on input "text" at bounding box center [191, 142] width 64 height 12
type input "07/2025"
click at [189, 160] on button "Add Additional Payment Date" at bounding box center [191, 157] width 65 height 5
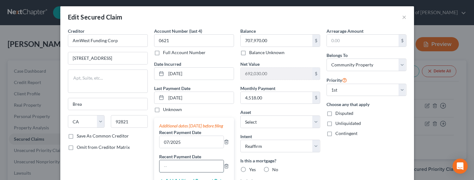
click at [172, 170] on input "text" at bounding box center [191, 167] width 64 height 12
type input "06/2025"
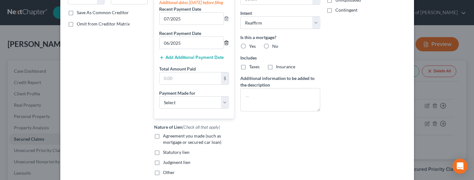
scroll to position [157, 0]
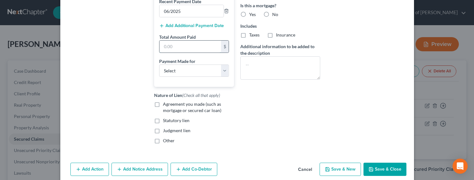
click at [168, 53] on input "text" at bounding box center [190, 47] width 62 height 12
type input "13,554"
click at [180, 76] on select "Select Car Credit Card Loan Repayment Mortgage Other Suppliers Or Vendors" at bounding box center [194, 71] width 70 height 13
select select "3"
click at [159, 71] on select "Select Car Credit Card Loan Repayment Mortgage Other Suppliers Or Vendors" at bounding box center [194, 71] width 70 height 13
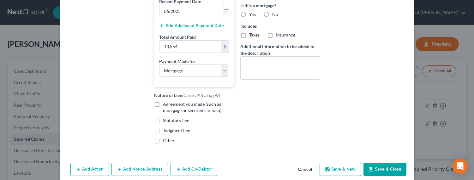
click at [165, 112] on span "Agreement you made (such as mortgage or secured car loan)" at bounding box center [192, 108] width 58 height 12
click at [165, 105] on input "Agreement you made (such as mortgage or secured car loan)" at bounding box center [167, 103] width 4 height 4
checkbox input "true"
click at [251, 76] on textarea at bounding box center [280, 67] width 80 height 23
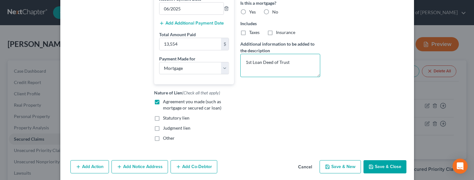
scroll to position [190, 0]
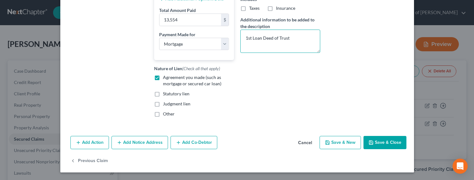
type textarea "1st Loan Deed of Trust"
click at [382, 140] on button "Save & Close" at bounding box center [384, 142] width 43 height 13
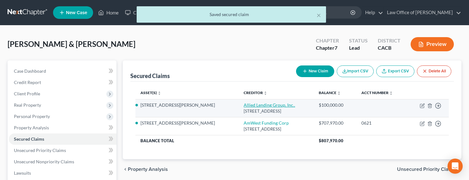
click at [244, 105] on link "Allied Lending Group, Inc.." at bounding box center [269, 105] width 51 height 5
select select "4"
select select "2"
select select "4"
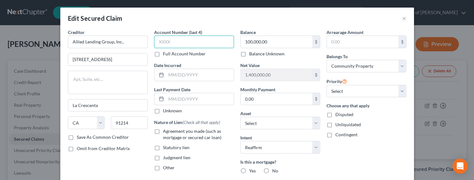
click at [197, 46] on input "text" at bounding box center [194, 42] width 80 height 13
drag, startPoint x: 187, startPoint y: 43, endPoint x: 140, endPoint y: 35, distance: 48.0
click at [140, 35] on div "Creditor * Allied Lending Group, Inc.. 3200 Foothill Blvd. La Crescenta State A…" at bounding box center [237, 135] width 345 height 213
type input "1240"
click at [171, 78] on input "text" at bounding box center [200, 75] width 68 height 12
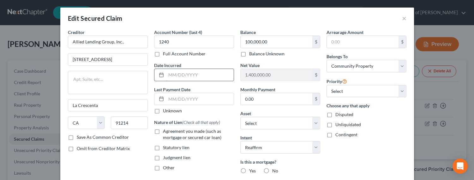
click at [183, 75] on input "text" at bounding box center [200, 75] width 68 height 12
type input "04/23/2024"
click at [178, 136] on span "Agreement you made (such as mortgage or secured car loan)" at bounding box center [192, 135] width 58 height 12
click at [169, 133] on input "Agreement you made (such as mortgage or secured car loan)" at bounding box center [167, 130] width 4 height 4
checkbox input "true"
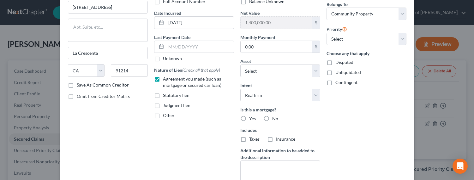
scroll to position [64, 0]
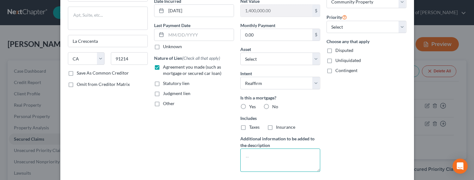
click at [256, 155] on textarea at bounding box center [280, 160] width 80 height 23
type textarea "2nd Deed of Trust"
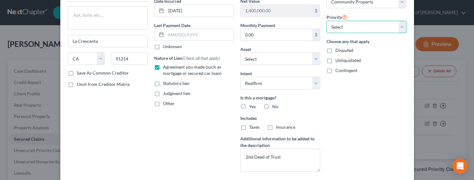
click at [332, 27] on select "Select 2nd 3rd 4th 5th 6th 7th 8th 9th 10th 11th 12th 13th 14th 15th 16th 17th …" at bounding box center [366, 27] width 80 height 13
click at [326, 21] on select "Select 2nd 3rd 4th 5th 6th 7th 8th 9th 10th 11th 12th 13th 14th 15th 16th 17th …" at bounding box center [366, 27] width 80 height 13
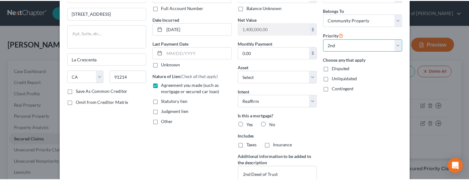
scroll to position [119, 0]
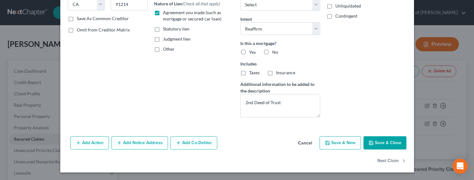
click at [377, 144] on button "Save & Close" at bounding box center [384, 143] width 43 height 13
select select "1"
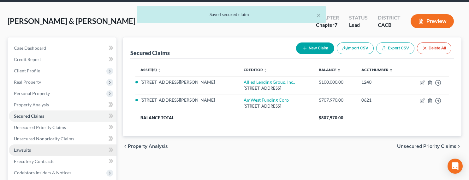
scroll to position [59, 0]
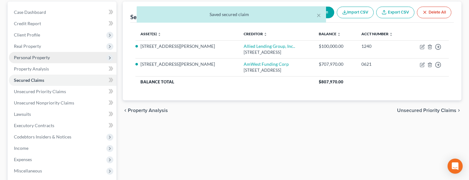
click at [27, 57] on span "Personal Property" at bounding box center [32, 57] width 36 height 5
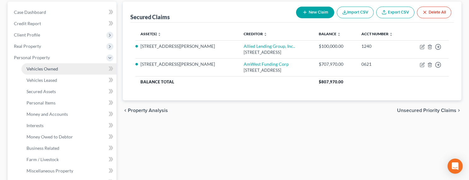
click at [40, 69] on span "Vehicles Owned" at bounding box center [43, 68] width 32 height 5
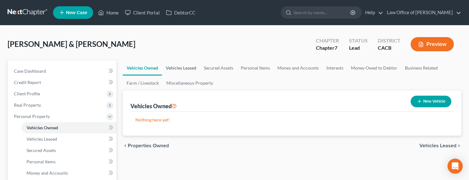
click at [182, 68] on link "Vehicles Leased" at bounding box center [181, 68] width 38 height 15
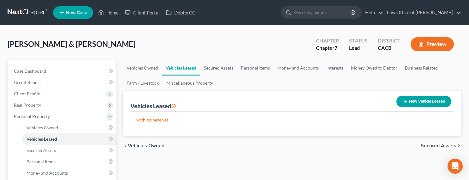
click at [400, 101] on button "New Vehicle Leased" at bounding box center [423, 102] width 55 height 12
select select "2"
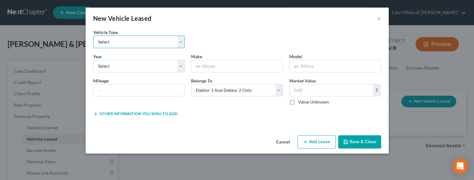
click at [134, 40] on select "Select Automobile Truck Trailer Watercraft Aircraft Motor Home Atv Other Vehicle" at bounding box center [139, 42] width 92 height 13
select select "0"
click at [93, 36] on select "Select Automobile Truck Trailer Watercraft Aircraft Motor Home Atv Other Vehicle" at bounding box center [139, 42] width 92 height 13
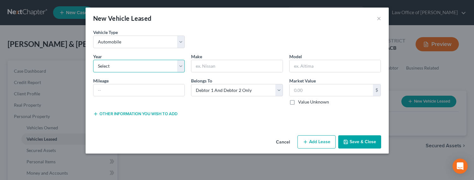
click at [131, 67] on select "Select 2026 2025 2024 2023 2022 2021 2020 2019 2018 2017 2016 2015 2014 2013 20…" at bounding box center [139, 66] width 92 height 13
select select "2"
click at [93, 60] on select "Select 2026 2025 2024 2023 2022 2021 2020 2019 2018 2017 2016 2015 2014 2013 20…" at bounding box center [139, 66] width 92 height 13
click at [211, 66] on input "text" at bounding box center [236, 66] width 91 height 12
type input "BMW"
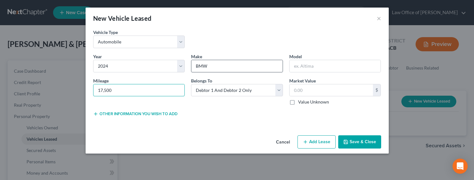
type input "17,500"
click at [307, 142] on icon "button" at bounding box center [305, 142] width 5 height 5
select select "2"
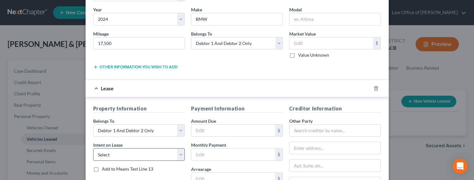
scroll to position [64, 0]
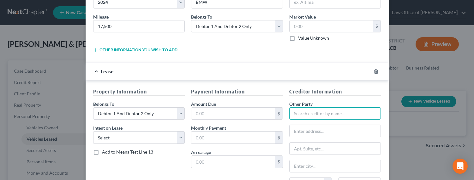
click at [314, 118] on input "text" at bounding box center [335, 114] width 92 height 13
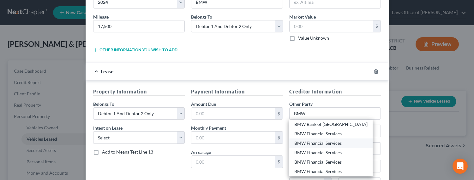
click at [317, 140] on div "BMW Financial Services" at bounding box center [330, 143] width 73 height 6
type input "BMW Financial Services"
type input "5550 Britton Pkwy"
type input "Hilliard"
select select "36"
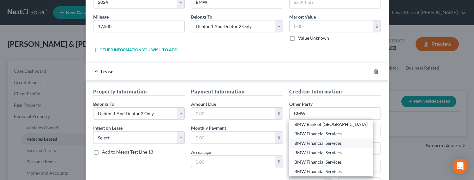
type input "43026"
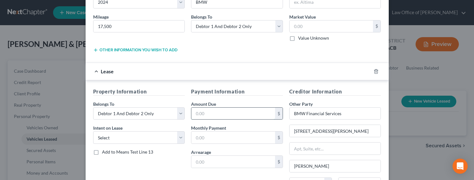
click at [237, 115] on input "text" at bounding box center [233, 114] width 84 height 12
type input "26,152"
type input "1,155"
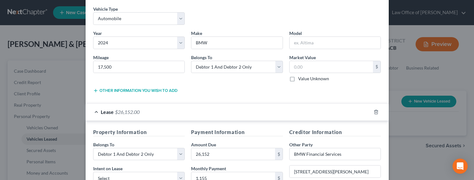
scroll to position [0, 0]
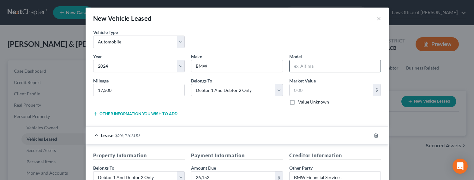
click at [307, 66] on input "text" at bounding box center [334, 66] width 91 height 12
type input "550i"
click at [303, 102] on label "Value Unknown" at bounding box center [313, 102] width 31 height 6
click at [303, 102] on input "Value Unknown" at bounding box center [302, 101] width 4 height 4
checkbox input "true"
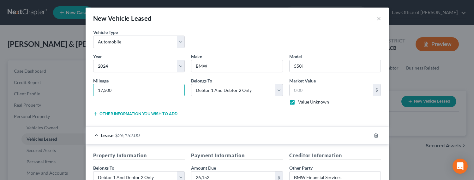
type input "0.00"
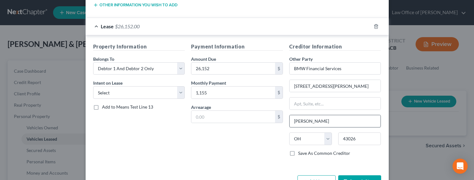
scroll to position [130, 0]
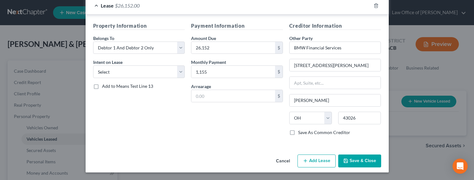
click at [355, 163] on button "Save & Close" at bounding box center [359, 161] width 43 height 13
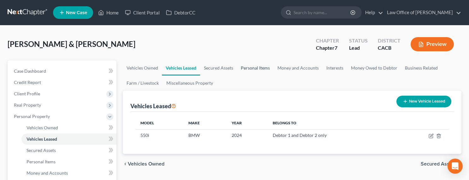
click at [253, 67] on link "Personal Items" at bounding box center [255, 68] width 37 height 15
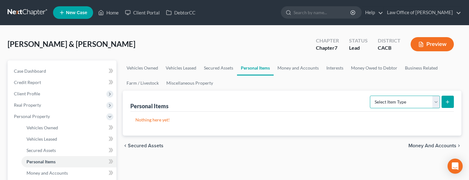
click at [395, 102] on select "Select Item Type Clothing Collectibles Of Value Electronics Firearms Household …" at bounding box center [405, 102] width 70 height 13
select select "clothing"
click at [370, 96] on select "Select Item Type Clothing Collectibles Of Value Electronics Firearms Household …" at bounding box center [405, 102] width 70 height 13
click at [436, 102] on icon "submit" at bounding box center [447, 102] width 5 height 5
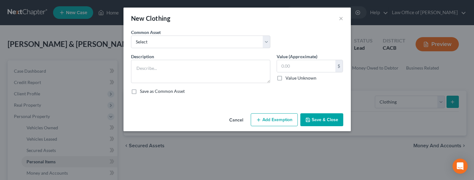
click at [162, 32] on div "Common Asset Select Wardrobe and clothing" at bounding box center [200, 38] width 145 height 19
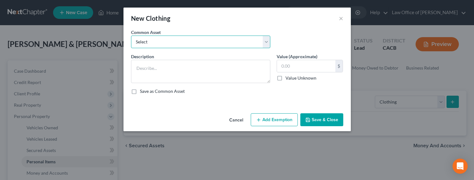
click at [161, 43] on select "Select Wardrobe and clothing" at bounding box center [200, 42] width 139 height 13
select select "0"
click at [131, 36] on select "Select Wardrobe and clothing" at bounding box center [200, 42] width 139 height 13
type textarea "Wardrobe and clothing"
type input "2,000.00"
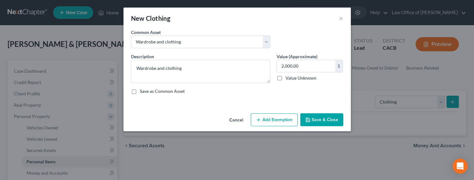
click at [275, 121] on button "Add Exemption" at bounding box center [273, 120] width 47 height 13
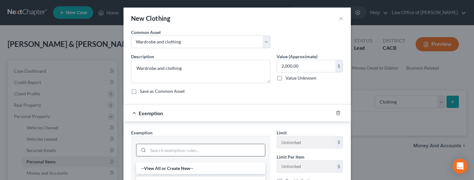
click at [195, 152] on input "search" at bounding box center [206, 150] width 117 height 12
type input "wear"
click at [200, 170] on li "11 - Wearing Apparel (S1) - Cal. Civ. Proc. Code § 704.020" at bounding box center [200, 168] width 129 height 11
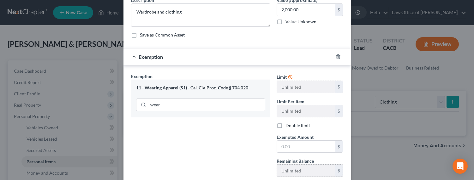
scroll to position [71, 0]
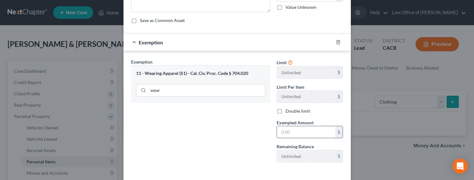
click at [293, 134] on input "text" at bounding box center [306, 133] width 58 height 12
type input "2,000"
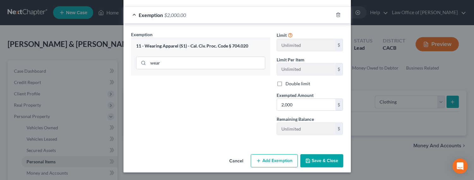
click at [324, 162] on button "Save & Close" at bounding box center [321, 161] width 43 height 13
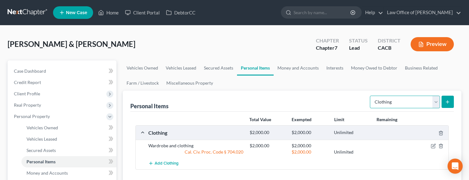
click at [398, 103] on select "Select Item Type Clothing Collectibles Of Value Electronics Firearms Household …" at bounding box center [405, 102] width 70 height 13
select select "electronics"
click at [370, 96] on select "Select Item Type Clothing Collectibles Of Value Electronics Firearms Household …" at bounding box center [405, 102] width 70 height 13
click at [436, 103] on icon "submit" at bounding box center [447, 102] width 5 height 5
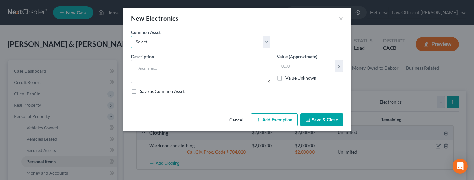
click at [211, 44] on select "Select General electronics, equipment and recreational personal property." at bounding box center [200, 42] width 139 height 13
select select "0"
click at [131, 36] on select "Select General electronics, equipment and recreational personal property." at bounding box center [200, 42] width 139 height 13
type textarea "General electronics, equipment and recreational personal property."
type input "2,000.00"
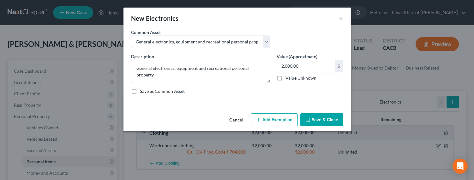
click at [289, 121] on button "Add Exemption" at bounding box center [273, 120] width 47 height 13
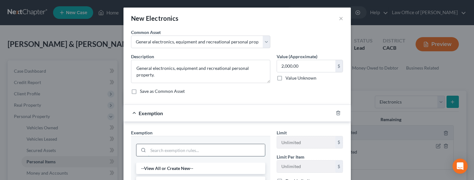
click at [183, 150] on input "search" at bounding box center [206, 150] width 117 height 12
type input "wear"
click at [179, 170] on li "11 - Wearing Apparel (S1) - Cal. Civ. Proc. Code § 704.020" at bounding box center [200, 168] width 129 height 11
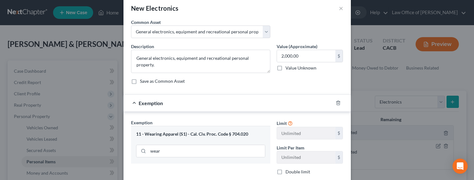
scroll to position [78, 0]
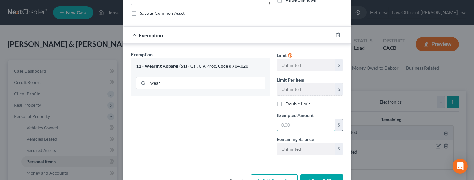
click at [299, 129] on input "text" at bounding box center [306, 125] width 58 height 12
type input "2,000"
drag, startPoint x: 310, startPoint y: 177, endPoint x: 326, endPoint y: 173, distance: 16.6
click at [310, 177] on button "Save & Close" at bounding box center [321, 181] width 43 height 13
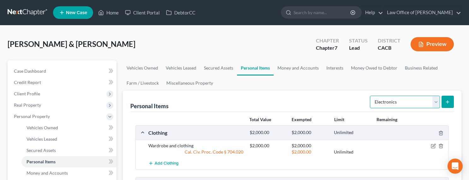
click at [411, 99] on select "Select Item Type Clothing Collectibles Of Value Electronics Firearms Household …" at bounding box center [405, 102] width 70 height 13
select select "household_goods"
click at [370, 96] on select "Select Item Type Clothing Collectibles Of Value Electronics Firearms Household …" at bounding box center [405, 102] width 70 height 13
click at [436, 101] on icon "submit" at bounding box center [447, 102] width 5 height 5
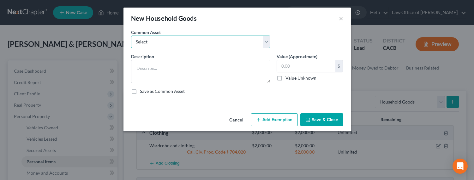
click at [240, 40] on select "Select Household Goods, Furnishings and Appliances." at bounding box center [200, 42] width 139 height 13
select select "0"
click at [131, 36] on select "Select Household Goods, Furnishings and Appliances." at bounding box center [200, 42] width 139 height 13
type textarea "Household Goods, Furnishings and Appliances."
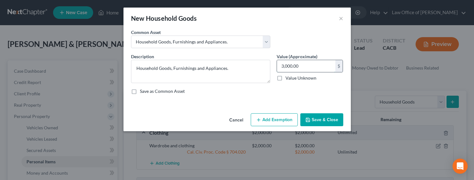
click at [284, 65] on input "3,000.00" at bounding box center [306, 66] width 58 height 12
click at [283, 66] on input "3,000.00" at bounding box center [306, 66] width 58 height 12
click at [280, 67] on input "3,000.00" at bounding box center [306, 66] width 58 height 12
type input "6,000.00"
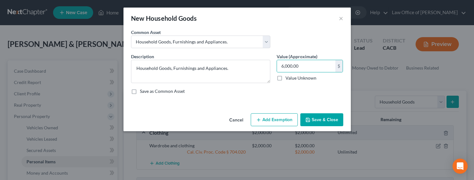
click at [276, 119] on button "Add Exemption" at bounding box center [273, 120] width 47 height 13
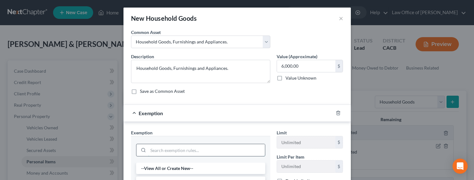
click at [208, 152] on input "search" at bounding box center [206, 150] width 117 height 12
type input "wear"
click at [211, 169] on li "11 - Wearing Apparel (S1) - Cal. Civ. Proc. Code § 704.020" at bounding box center [200, 168] width 129 height 11
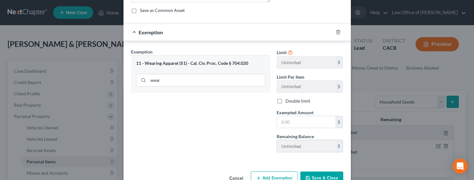
scroll to position [98, 0]
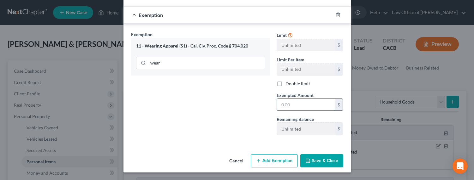
click at [299, 103] on input "text" at bounding box center [306, 105] width 58 height 12
type input "6,000"
click at [325, 163] on button "Save & Close" at bounding box center [321, 161] width 43 height 13
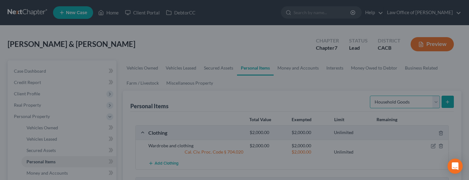
click at [395, 106] on select "Select Item Type Clothing Collectibles Of Value Electronics Firearms Household …" at bounding box center [405, 102] width 70 height 13
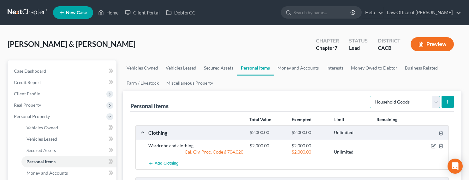
click at [370, 96] on select "Select Item Type Clothing Collectibles Of Value Electronics Firearms Household …" at bounding box center [405, 102] width 70 height 13
click at [403, 102] on select "Select Item Type Clothing Collectibles Of Value Electronics Firearms Household …" at bounding box center [405, 102] width 70 height 13
select select "jewelry"
click at [370, 96] on select "Select Item Type Clothing Collectibles Of Value Electronics Firearms Household …" at bounding box center [405, 102] width 70 height 13
click at [436, 97] on button "submit" at bounding box center [447, 102] width 12 height 12
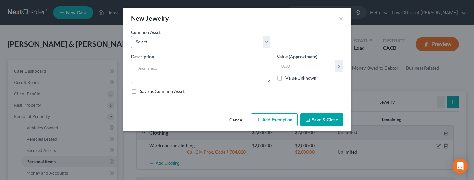
click at [211, 42] on select "Select Jewelry and personal valuable items (i.e. costume jewelry), includes non…" at bounding box center [200, 42] width 139 height 13
select select "0"
click at [131, 36] on select "Select Jewelry and personal valuable items (i.e. costume jewelry), includes non…" at bounding box center [200, 42] width 139 height 13
type textarea "Jewelry and personal valuable items (i.e. costume jewelry), includes non-debtor…"
type input "1,500.00"
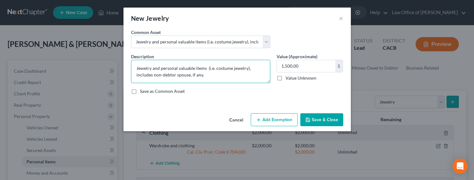
drag, startPoint x: 220, startPoint y: 76, endPoint x: 129, endPoint y: 75, distance: 91.5
click at [129, 75] on div "Description * Jewelry and personal valuable items (i.e. costume jewelry), inclu…" at bounding box center [200, 68] width 145 height 30
type textarea "Jewelry and personal valuable items (i.e. costume jewelry)"
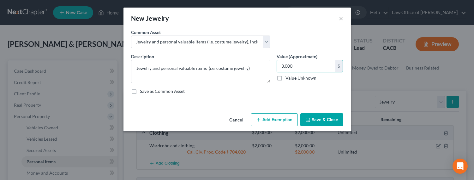
type input "3,000"
click at [259, 118] on icon "button" at bounding box center [258, 120] width 5 height 5
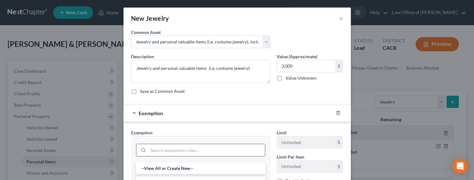
click at [216, 150] on input "search" at bounding box center [206, 150] width 117 height 12
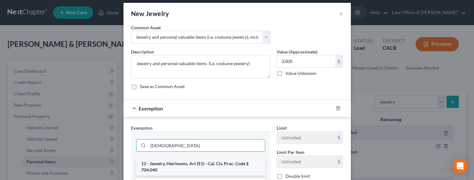
scroll to position [10, 0]
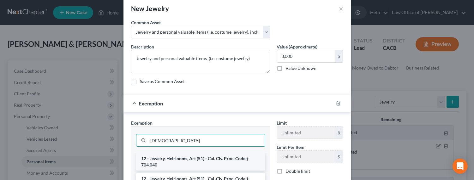
type input "jew"
click at [211, 161] on li "12 - Jewelry, Heirlooms, Art (S1) - Cal. Civ. Proc. Code § 704.040" at bounding box center [200, 162] width 129 height 18
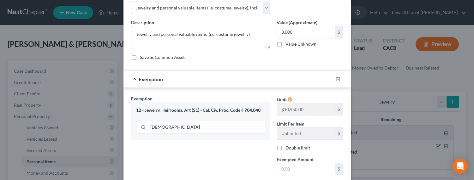
scroll to position [70, 0]
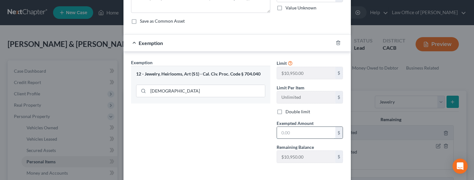
click at [297, 136] on input "text" at bounding box center [306, 133] width 58 height 12
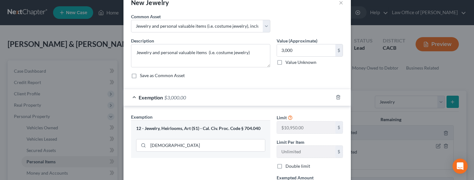
scroll to position [98, 0]
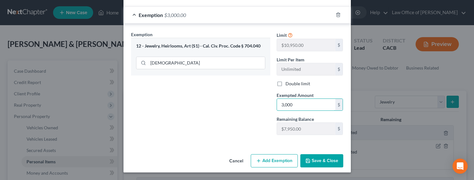
type input "3,000"
click at [313, 162] on button "Save & Close" at bounding box center [321, 161] width 43 height 13
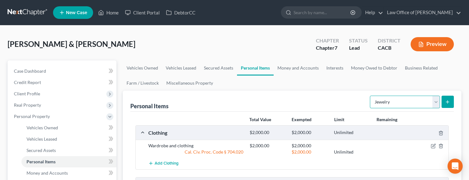
click at [396, 99] on select "Select Item Type Clothing Collectibles Of Value Electronics Firearms Household …" at bounding box center [405, 102] width 70 height 13
select select "sports_and_hobby_equipment"
click at [370, 96] on select "Select Item Type Clothing Collectibles Of Value Electronics Firearms Household …" at bounding box center [405, 102] width 70 height 13
click at [436, 100] on icon "submit" at bounding box center [447, 102] width 5 height 5
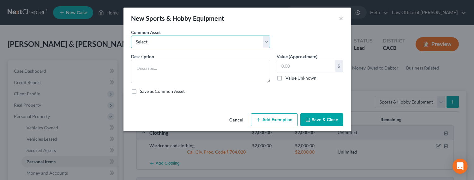
click at [199, 42] on select "Select Sports and hobby equipment" at bounding box center [200, 42] width 139 height 13
select select "0"
click at [131, 36] on select "Select Sports and hobby equipment" at bounding box center [200, 42] width 139 height 13
type textarea "Sports and hobby equipment"
type input "500.00"
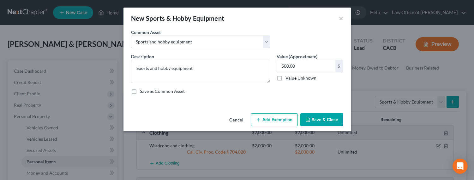
click at [279, 118] on button "Add Exemption" at bounding box center [273, 120] width 47 height 13
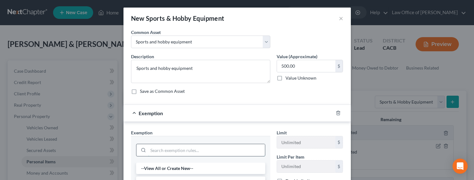
click at [191, 152] on input "search" at bounding box center [206, 150] width 117 height 12
type input "wear"
click at [191, 167] on li "11 - Wearing Apparel (S1) - Cal. Civ. Proc. Code § 704.020" at bounding box center [200, 168] width 129 height 11
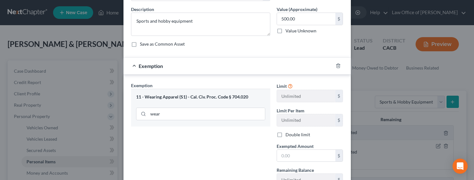
scroll to position [64, 0]
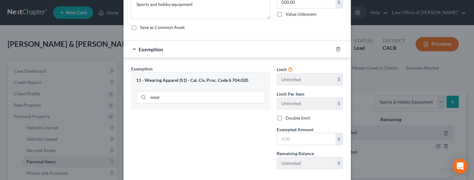
click at [290, 146] on div "Limit Unlimited $ Limit Per Item Unlimited $ Double limit Exempted Amount * $ R…" at bounding box center [309, 120] width 73 height 109
click at [292, 141] on input "text" at bounding box center [306, 139] width 58 height 12
type input "500"
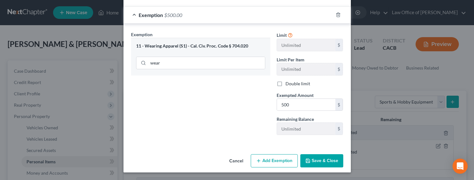
click at [312, 159] on button "Save & Close" at bounding box center [321, 161] width 43 height 13
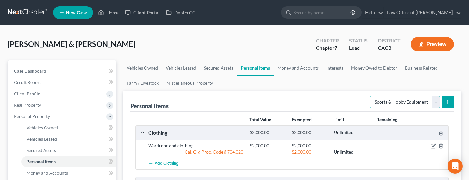
click at [408, 101] on select "Select Item Type Clothing Collectibles Of Value Electronics Firearms Household …" at bounding box center [405, 102] width 70 height 13
select select "pets"
click at [370, 96] on select "Select Item Type Clothing Collectibles Of Value Electronics Firearms Household …" at bounding box center [405, 102] width 70 height 13
click at [436, 103] on icon "submit" at bounding box center [447, 102] width 5 height 5
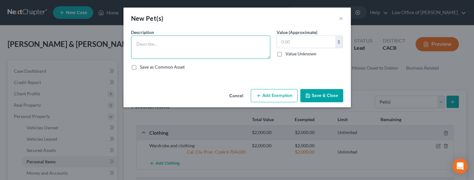
click at [166, 47] on textarea at bounding box center [200, 47] width 139 height 23
type textarea "Pets"
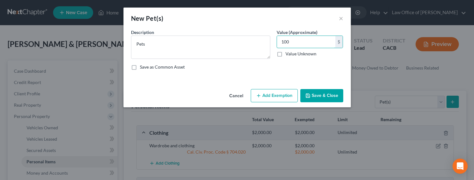
type input "100"
click at [276, 97] on button "Add Exemption" at bounding box center [273, 95] width 47 height 13
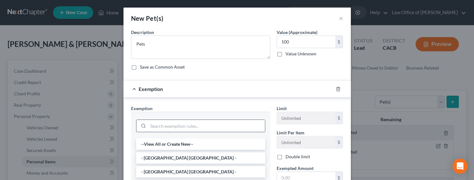
click at [219, 129] on input "search" at bounding box center [206, 126] width 117 height 12
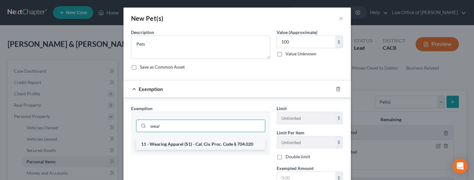
type input "wear"
drag, startPoint x: 207, startPoint y: 144, endPoint x: 211, endPoint y: 144, distance: 4.1
click at [207, 144] on li "11 - Wearing Apparel (S1) - Cal. Civ. Proc. Code § 704.020" at bounding box center [200, 144] width 129 height 11
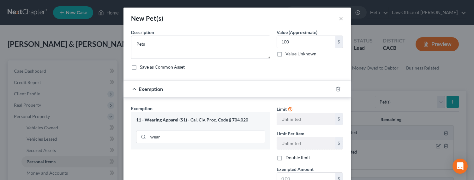
scroll to position [64, 0]
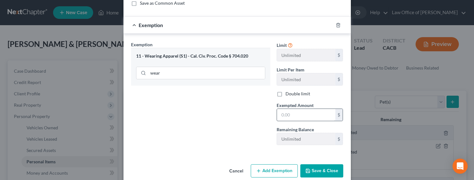
click at [293, 121] on div "Limit Unlimited $ Limit Per Item Unlimited $ Double limit Exempted Amount * $ R…" at bounding box center [309, 95] width 73 height 109
click at [294, 118] on input "text" at bounding box center [306, 115] width 58 height 12
type input "100"
click at [320, 170] on button "Save & Close" at bounding box center [321, 171] width 43 height 13
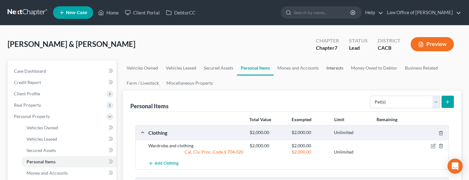
click at [337, 67] on link "Interests" at bounding box center [334, 68] width 25 height 15
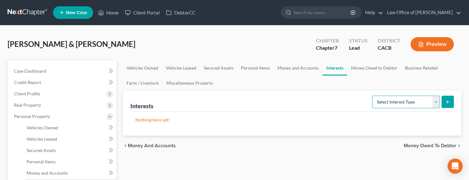
click at [393, 103] on select "Select Interest Type 401K Annuity Bond Education IRA Government Bond Government…" at bounding box center [406, 102] width 68 height 13
click at [387, 103] on select "Select Interest Type 401K Annuity Bond Education IRA Government Bond Government…" at bounding box center [406, 102] width 68 height 13
select select "incorporated_business"
click at [373, 96] on select "Select Interest Type 401K Annuity Bond Education IRA Government Bond Government…" at bounding box center [406, 102] width 68 height 13
click at [436, 107] on button "submit" at bounding box center [447, 102] width 12 height 12
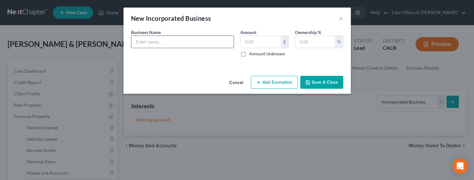
click at [180, 44] on input "text" at bounding box center [182, 42] width 102 height 12
drag, startPoint x: 154, startPoint y: 42, endPoint x: 122, endPoint y: 39, distance: 32.7
click at [122, 39] on div "New Incorporated Business × An exemption set must first be selected from the Fi…" at bounding box center [237, 90] width 474 height 180
type input "Shiraz Rental Inc. - party rental equipment and furniture"
click at [319, 80] on button "Save & Close" at bounding box center [321, 82] width 43 height 13
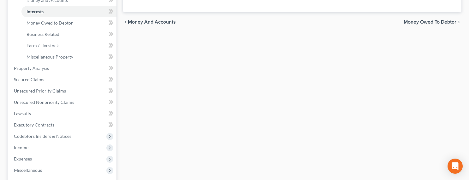
scroll to position [225, 0]
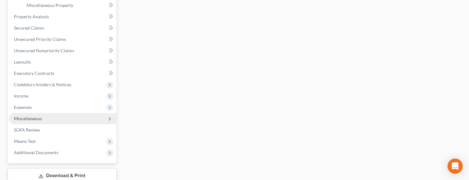
click at [29, 120] on span "Miscellaneous" at bounding box center [28, 118] width 28 height 5
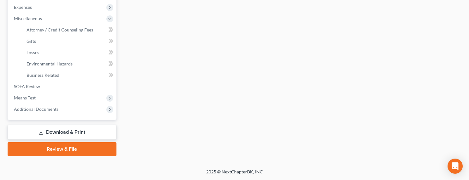
scroll to position [211, 0]
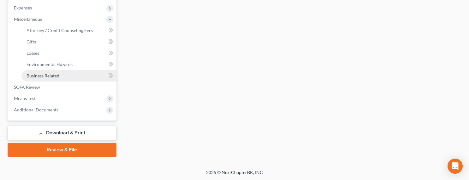
click at [42, 78] on span "Business Related" at bounding box center [43, 75] width 33 height 5
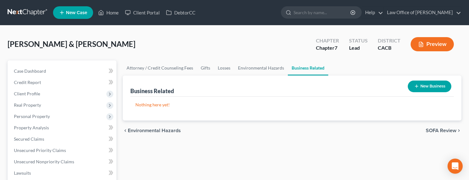
click at [415, 87] on icon "button" at bounding box center [416, 86] width 5 height 5
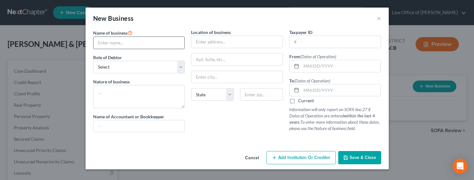
click at [143, 45] on input "text" at bounding box center [138, 43] width 91 height 12
type input "Shiraz Rental Inc."
select select "officer"
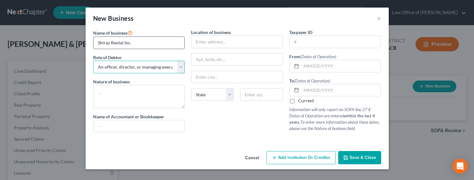
click at [93, 61] on select "Select A member of a limited liability company (LLC) or limited liability partn…" at bounding box center [139, 67] width 92 height 13
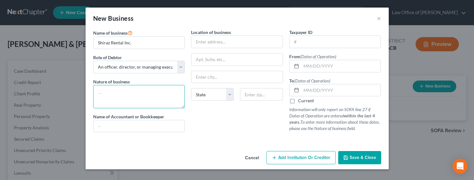
click at [115, 99] on textarea at bounding box center [139, 96] width 92 height 23
type textarea "Party rental equipment & furniture"
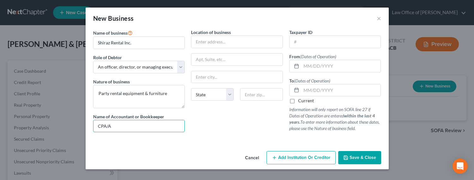
type input "CPA/Accountant"
click at [203, 38] on input "text" at bounding box center [236, 42] width 91 height 12
paste input "3607 SAN FERNANDO ROAD GLENDALE, CA 91204"
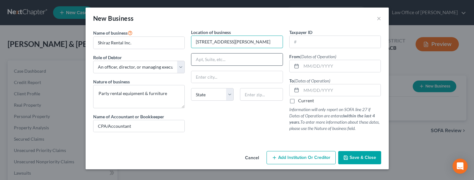
scroll to position [0, 21]
type input "3607 SAN FERNANDO ROAD GLENDALE, CA 91204"
click at [261, 97] on input "text" at bounding box center [261, 94] width 43 height 13
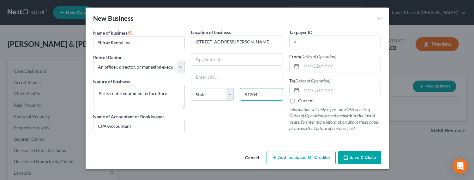
type input "91204"
type input "Glendale"
select select "4"
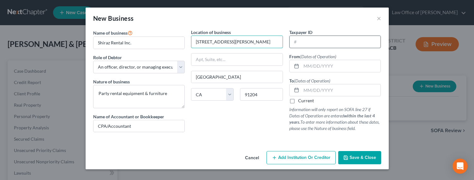
scroll to position [0, 21]
drag, startPoint x: 254, startPoint y: 42, endPoint x: 309, endPoint y: 41, distance: 55.5
click at [309, 41] on div "Name of business * Shiraz Rental Inc. Role of Debtor * Select A member of a lim…" at bounding box center [237, 86] width 294 height 114
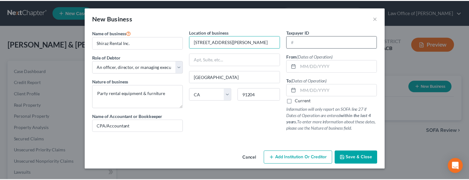
scroll to position [0, 0]
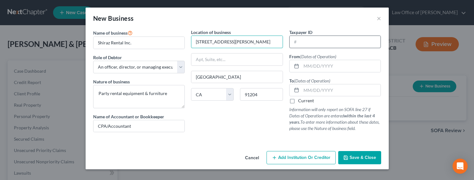
type input "3607 SAN FERNANDO ROAD"
drag, startPoint x: 308, startPoint y: 45, endPoint x: 296, endPoint y: 40, distance: 12.4
click at [308, 45] on input "text" at bounding box center [334, 42] width 91 height 12
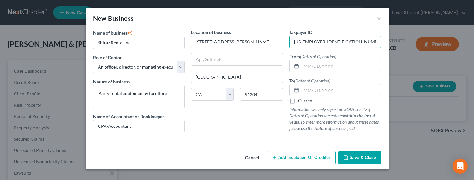
type input "06-1708400"
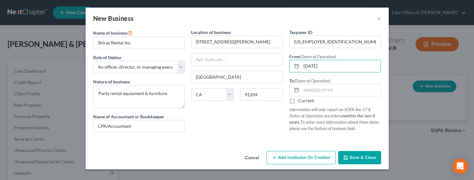
type input "07/10/2003"
drag, startPoint x: 301, startPoint y: 105, endPoint x: 303, endPoint y: 101, distance: 4.5
click at [301, 105] on div "To (Dates of Operation) Current Information will only report on SOFA line 27 if…" at bounding box center [335, 105] width 92 height 55
click at [304, 100] on label "Current" at bounding box center [306, 101] width 16 height 6
click at [304, 100] on input "Current" at bounding box center [302, 100] width 4 height 4
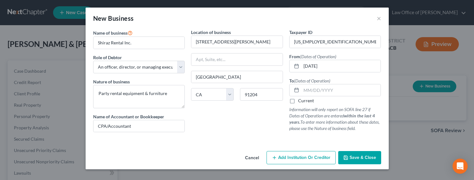
checkbox input "true"
click at [349, 152] on button "Save & Close" at bounding box center [359, 157] width 43 height 13
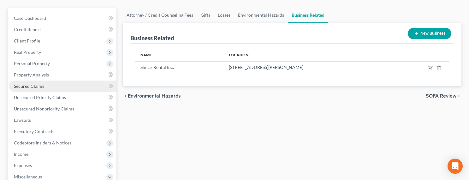
scroll to position [64, 0]
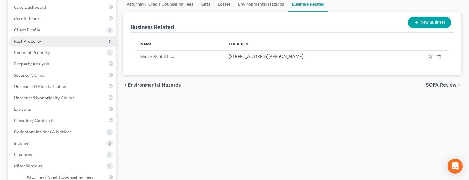
click at [20, 42] on span "Real Property" at bounding box center [27, 40] width 27 height 5
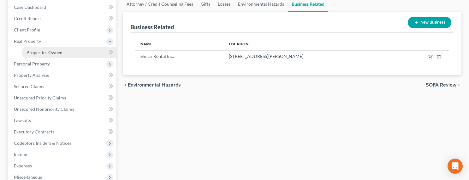
click at [35, 51] on span "Properties Owned" at bounding box center [45, 52] width 36 height 5
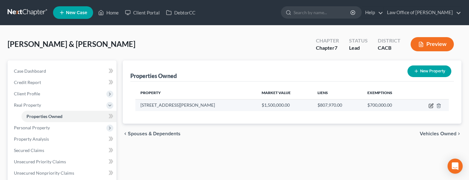
click at [431, 106] on icon "button" at bounding box center [431, 105] width 3 height 3
select select "4"
select select "18"
select select "4"
select select "1"
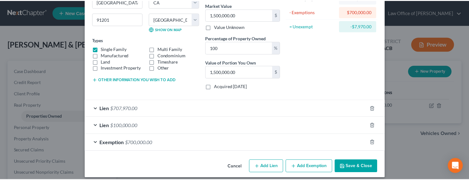
scroll to position [81, 0]
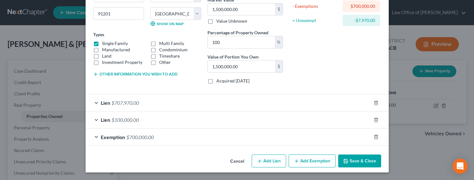
click at [353, 158] on button "Save & Close" at bounding box center [359, 161] width 43 height 13
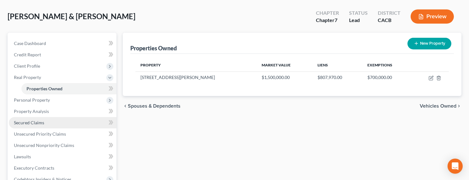
scroll to position [166, 0]
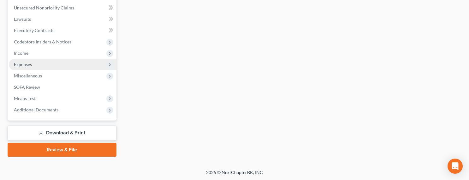
click at [23, 65] on span "Expenses" at bounding box center [23, 64] width 18 height 5
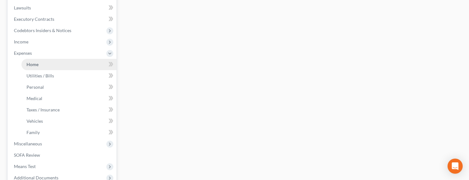
scroll to position [154, 0]
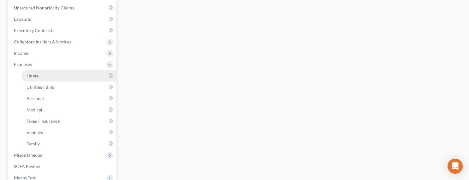
click at [30, 76] on span "Home" at bounding box center [33, 75] width 12 height 5
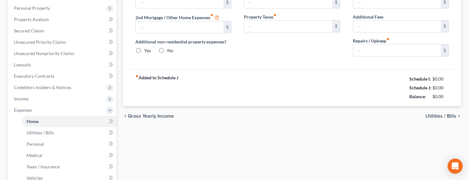
type input "0.00"
radio input "true"
type input "0.00"
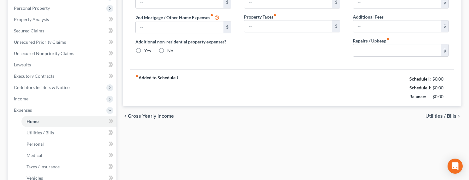
type input "0.00"
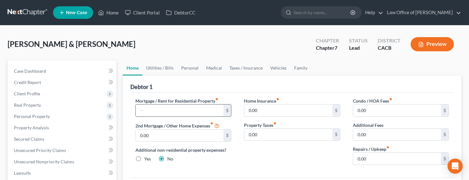
drag, startPoint x: 161, startPoint y: 111, endPoint x: 168, endPoint y: 107, distance: 7.9
click at [161, 110] on input "text" at bounding box center [180, 111] width 88 height 12
click at [183, 69] on link "Personal" at bounding box center [189, 68] width 25 height 15
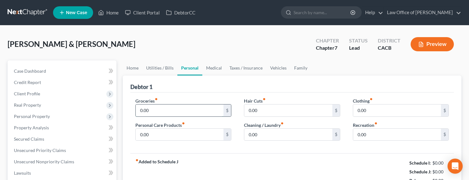
click at [154, 110] on input "0.00" at bounding box center [180, 111] width 88 height 12
type input "650"
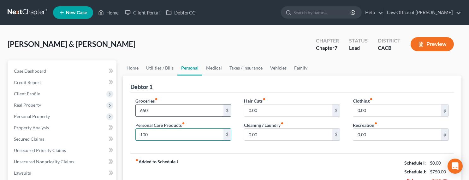
type input "100"
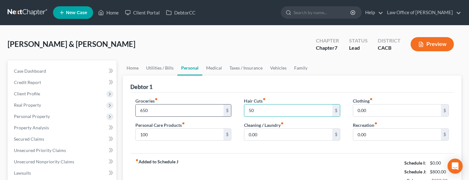
type input "50"
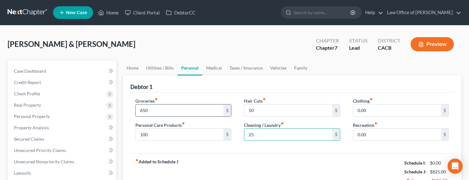
type input "25"
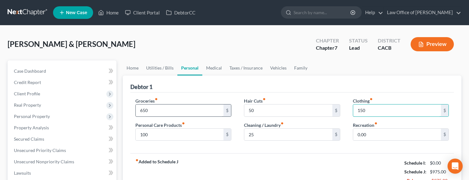
type input "150"
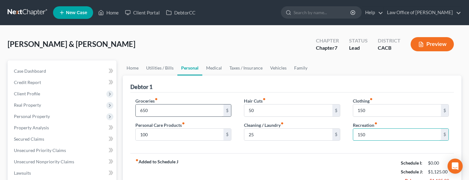
type input "150"
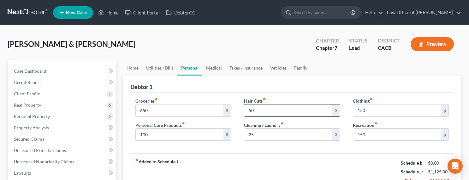
click at [252, 113] on input "50" at bounding box center [288, 111] width 88 height 12
click at [251, 109] on input "50" at bounding box center [288, 111] width 88 height 12
drag, startPoint x: 251, startPoint y: 111, endPoint x: 244, endPoint y: 111, distance: 6.9
click at [244, 111] on input "50" at bounding box center [288, 111] width 88 height 12
type input "40"
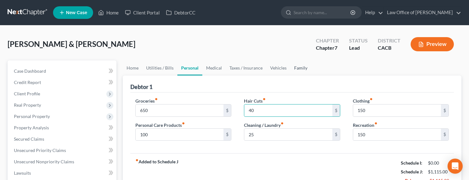
click at [295, 68] on link "Family" at bounding box center [300, 68] width 21 height 15
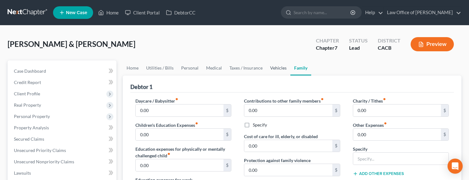
click at [276, 67] on link "Vehicles" at bounding box center [278, 68] width 24 height 15
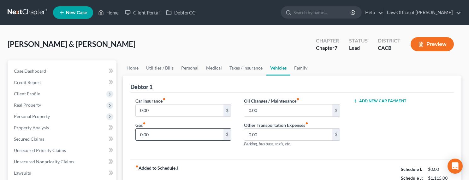
drag, startPoint x: 159, startPoint y: 135, endPoint x: 163, endPoint y: 134, distance: 4.6
click at [163, 134] on input "0.00" at bounding box center [180, 135] width 88 height 12
type input "350"
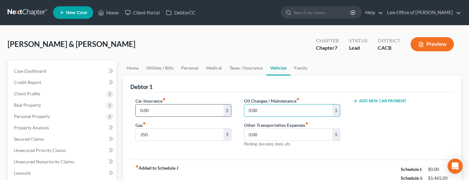
click at [154, 111] on input "0.00" at bounding box center [180, 111] width 88 height 12
type input "190"
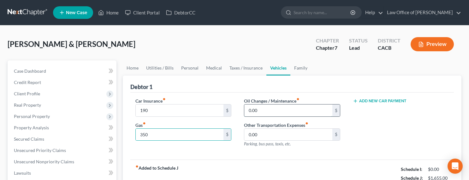
click at [260, 108] on input "0.00" at bounding box center [288, 111] width 88 height 12
type input "25"
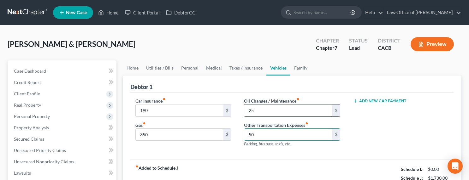
type input "50"
click at [250, 138] on input "50" at bounding box center [288, 135] width 88 height 12
click at [250, 135] on input "50" at bounding box center [288, 135] width 88 height 12
drag, startPoint x: 251, startPoint y: 135, endPoint x: 236, endPoint y: 132, distance: 15.7
click at [236, 132] on div "Car Insurance fiber_manual_record 190 $ Gas fiber_manual_record 350 $ Oil Chang…" at bounding box center [292, 125] width 326 height 55
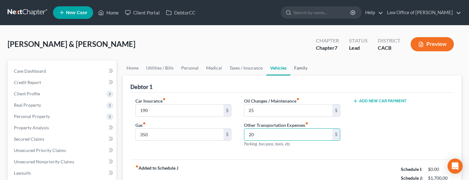
type input "20"
click at [295, 72] on link "Family" at bounding box center [300, 68] width 21 height 15
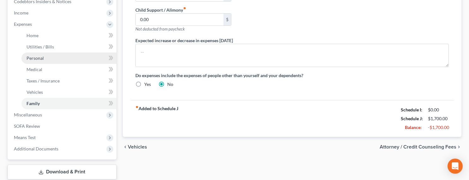
scroll to position [197, 0]
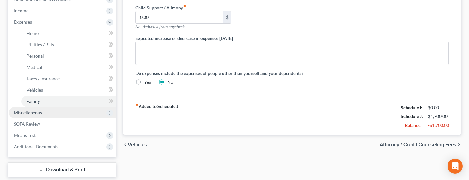
click at [23, 114] on span "Miscellaneous" at bounding box center [28, 112] width 28 height 5
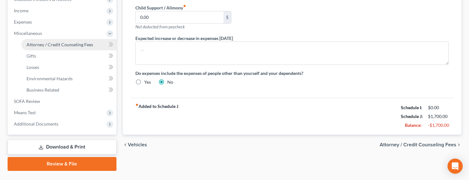
click at [38, 47] on link "Attorney / Credit Counseling Fees" at bounding box center [68, 44] width 95 height 11
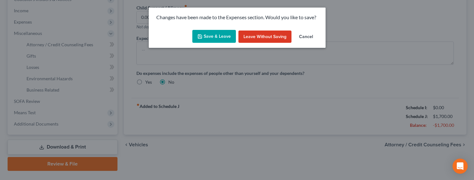
click at [213, 38] on button "Save & Leave" at bounding box center [214, 36] width 44 height 13
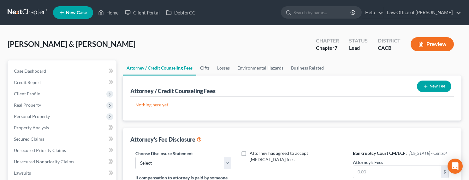
click at [433, 83] on button "New Fee" at bounding box center [434, 87] width 34 height 12
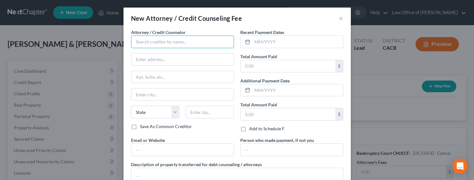
click at [157, 40] on input "text" at bounding box center [182, 42] width 103 height 13
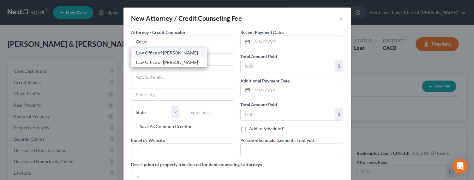
click at [159, 52] on div "Law Office of [PERSON_NAME]" at bounding box center [169, 53] width 66 height 6
type input "Law Office of [PERSON_NAME]"
type input "516 Burchett St., Suite 200"
type input "Glendale"
select select "4"
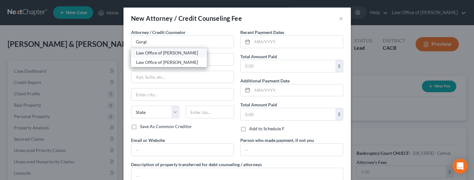
type input "91203"
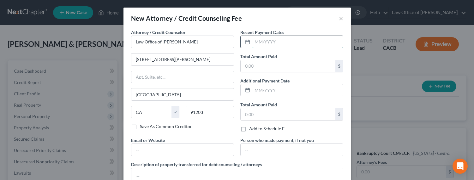
click at [264, 42] on input "text" at bounding box center [297, 42] width 91 height 12
type input "09/2025"
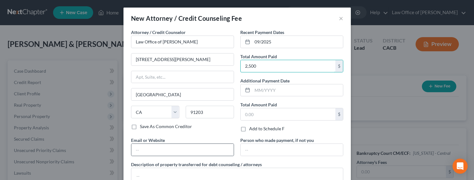
type input "2,500"
click at [191, 156] on div at bounding box center [182, 150] width 103 height 13
click at [191, 153] on input "text" at bounding box center [182, 150] width 102 height 12
type input "GorginianLaw.com"
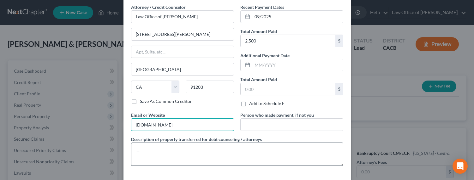
scroll to position [50, 0]
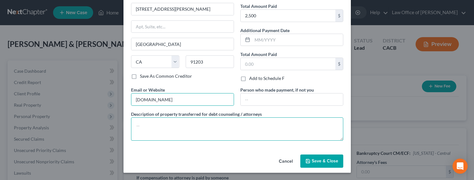
click at [184, 121] on textarea at bounding box center [237, 129] width 212 height 23
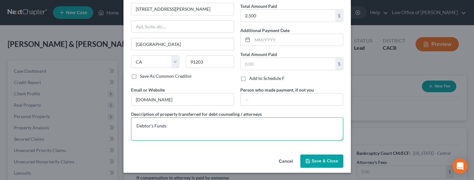
type textarea "Debtor's Funds"
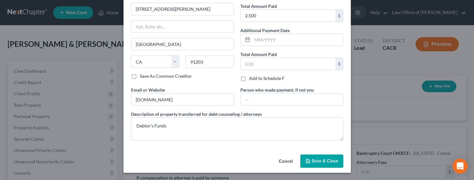
click at [319, 163] on span "Save & Close" at bounding box center [324, 161] width 27 height 5
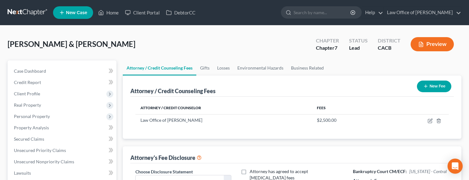
click at [422, 85] on button "New Fee" at bounding box center [434, 87] width 34 height 12
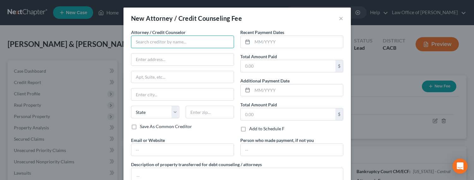
click at [167, 39] on input "text" at bounding box center [182, 42] width 103 height 13
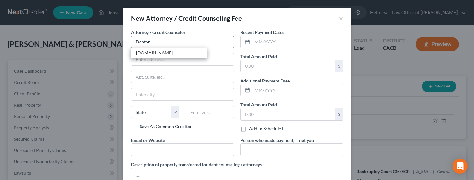
drag, startPoint x: 143, startPoint y: 54, endPoint x: 176, endPoint y: 46, distance: 33.6
click at [143, 54] on div "DebtorCC.org" at bounding box center [169, 53] width 66 height 6
type input "DebtorCC.org"
type input "Online Course"
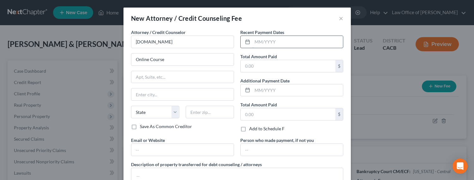
click at [262, 41] on input "text" at bounding box center [297, 42] width 91 height 12
type input "09/2025"
type input "19.95"
type input "DebtorCC.org"
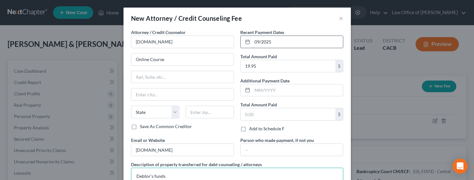
type textarea "Debtor's funds"
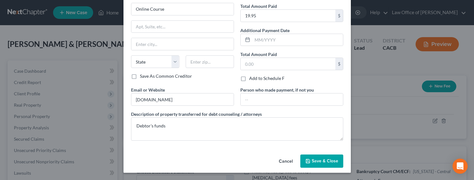
click at [314, 162] on span "Save & Close" at bounding box center [324, 161] width 27 height 5
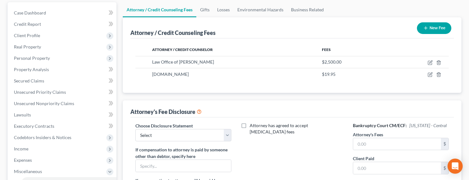
scroll to position [159, 0]
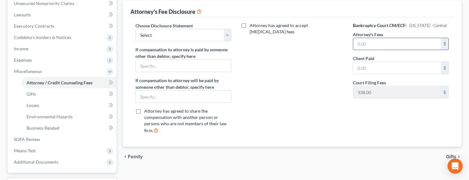
click at [378, 43] on input "text" at bounding box center [397, 44] width 88 height 12
type input "2,500"
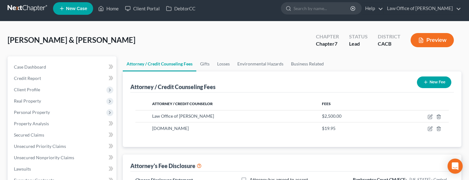
scroll to position [0, 0]
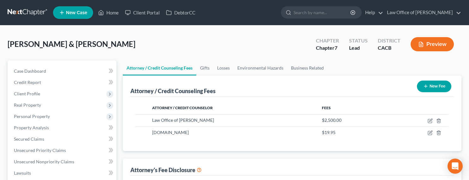
click at [28, 15] on link at bounding box center [28, 12] width 40 height 11
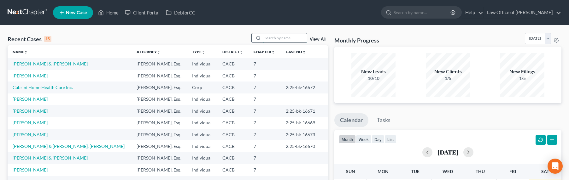
click at [298, 36] on input "search" at bounding box center [285, 37] width 44 height 9
type input "dud"
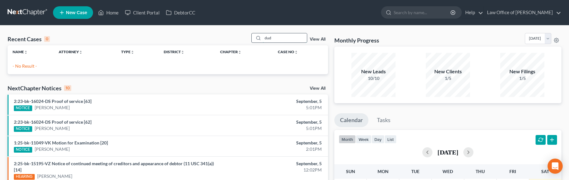
drag, startPoint x: 275, startPoint y: 37, endPoint x: 256, endPoint y: 36, distance: 18.9
click at [256, 36] on div "dud" at bounding box center [279, 38] width 56 height 10
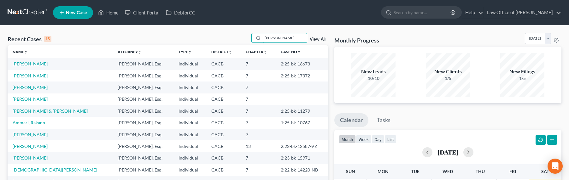
type input "[PERSON_NAME]"
click at [30, 64] on link "[PERSON_NAME]" at bounding box center [30, 63] width 35 height 5
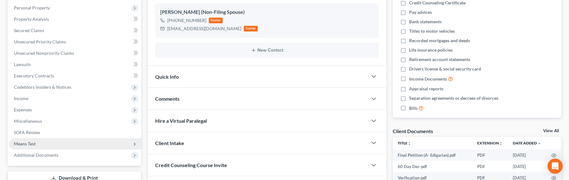
scroll to position [145, 0]
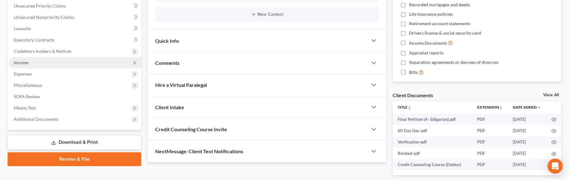
drag, startPoint x: 16, startPoint y: 64, endPoint x: 23, endPoint y: 66, distance: 6.8
click at [17, 64] on span "Income" at bounding box center [21, 62] width 15 height 5
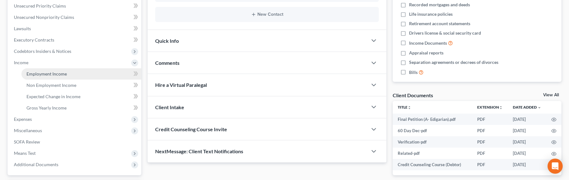
click at [39, 72] on span "Employment Income" at bounding box center [47, 73] width 40 height 5
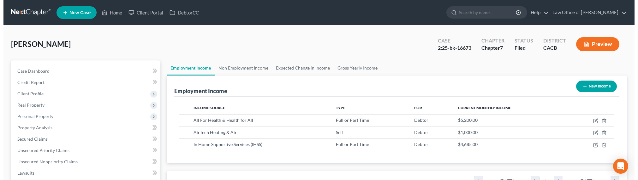
scroll to position [125, 262]
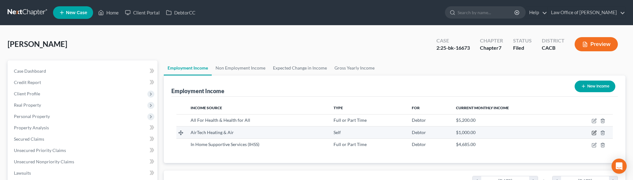
click at [473, 133] on icon "button" at bounding box center [594, 132] width 3 height 3
select select "1"
select select "4"
select select "0"
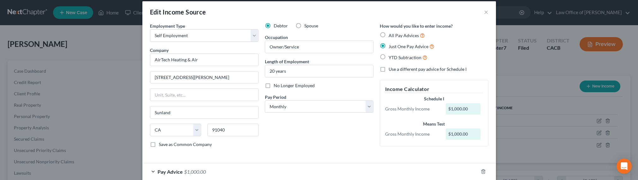
scroll to position [14, 0]
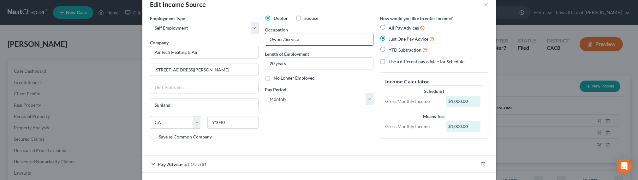
click at [300, 37] on input "Owner/Service" at bounding box center [319, 39] width 108 height 12
type input "Owner/Servicer"
click at [304, 17] on label "Spouse" at bounding box center [311, 18] width 14 height 6
click at [307, 17] on input "Spouse" at bounding box center [309, 17] width 4 height 4
radio input "true"
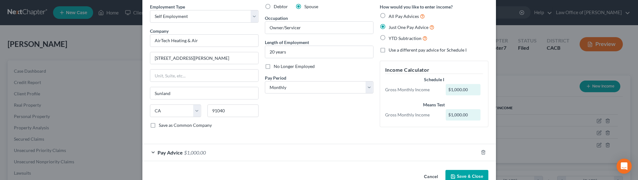
scroll to position [41, 0]
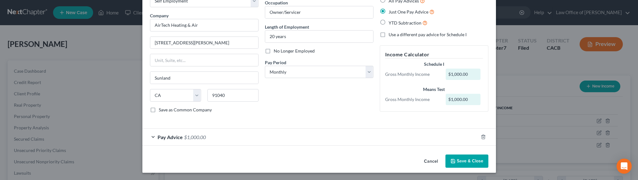
click at [195, 141] on div "Pay Advice $1,000.00" at bounding box center [310, 137] width 336 height 17
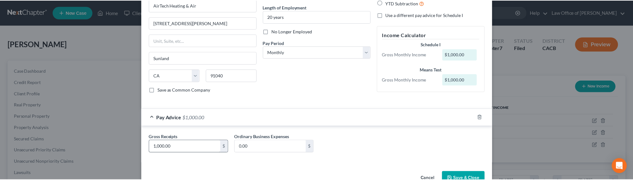
scroll to position [78, 0]
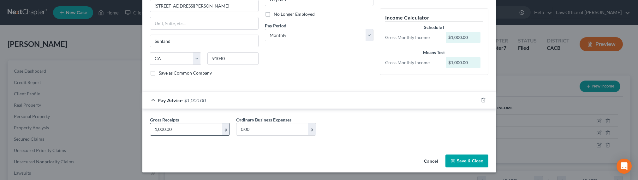
click at [184, 128] on input "1,000.00" at bounding box center [186, 130] width 72 height 12
type input "1,650"
click at [455, 161] on button "Save & Close" at bounding box center [466, 161] width 43 height 13
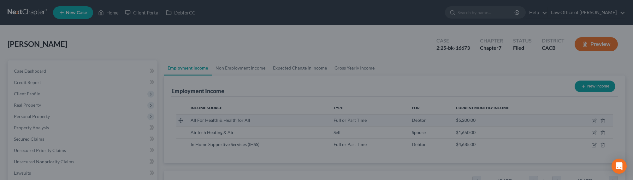
scroll to position [315354, 315216]
